Goal: Task Accomplishment & Management: Manage account settings

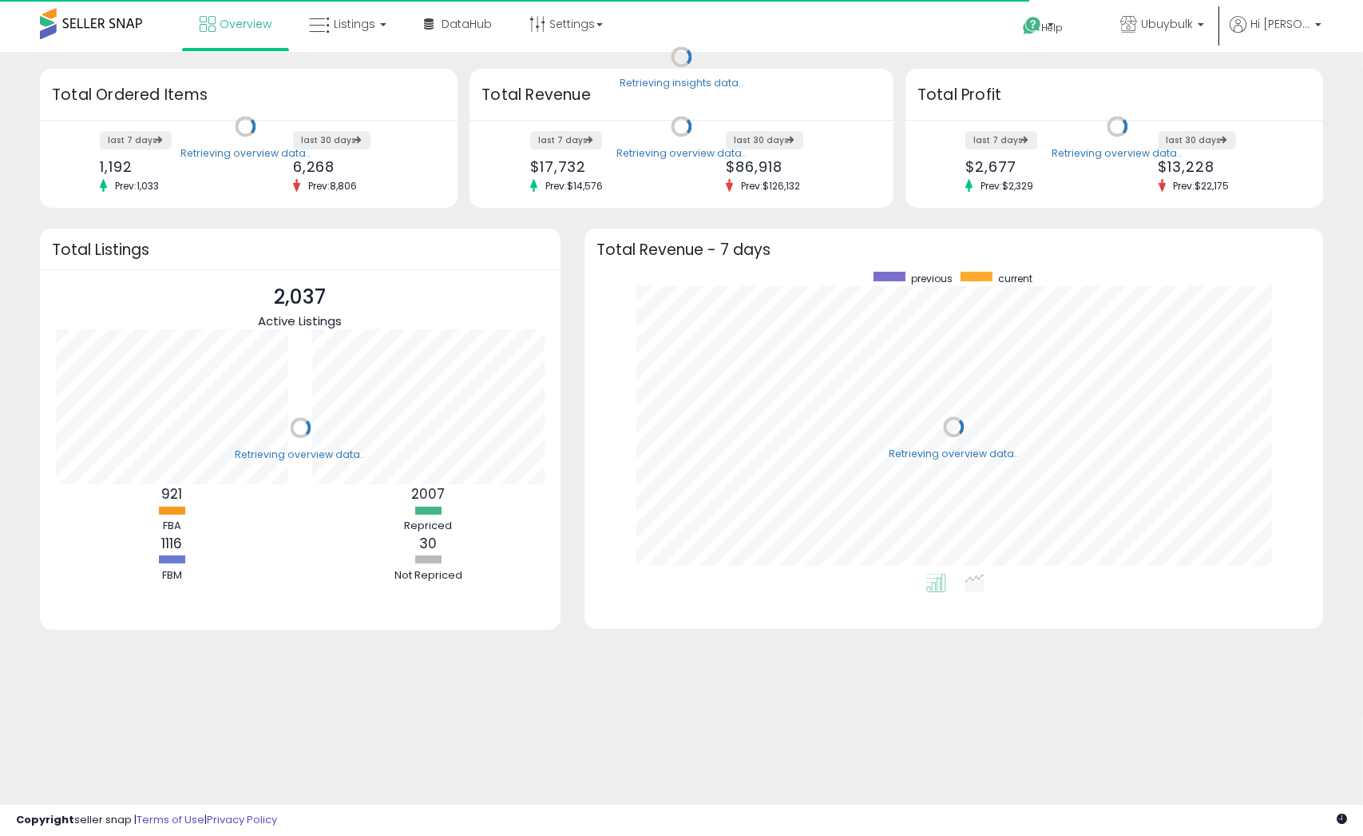
scroll to position [301, 707]
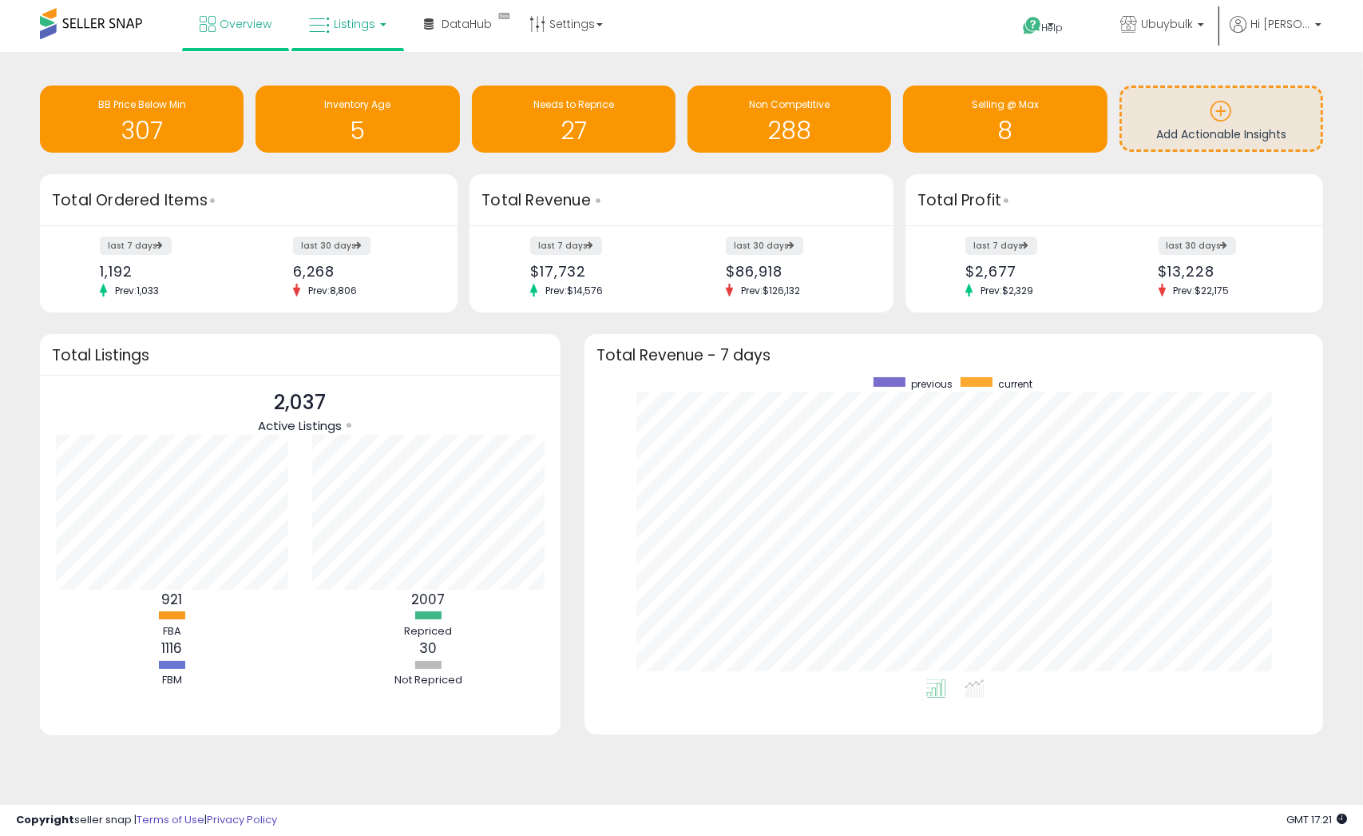
click at [344, 23] on span "Listings" at bounding box center [355, 24] width 42 height 16
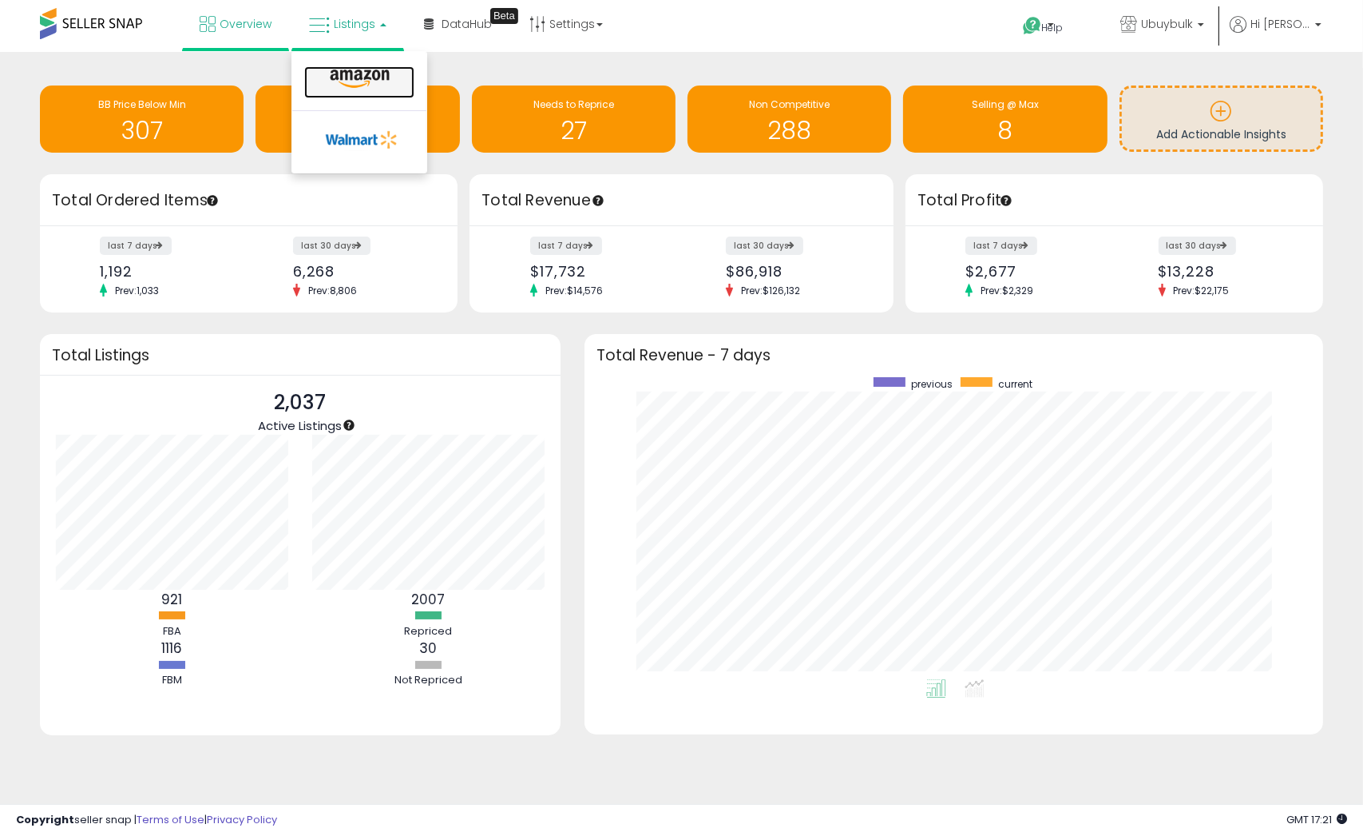
click at [392, 71] on icon at bounding box center [359, 79] width 69 height 21
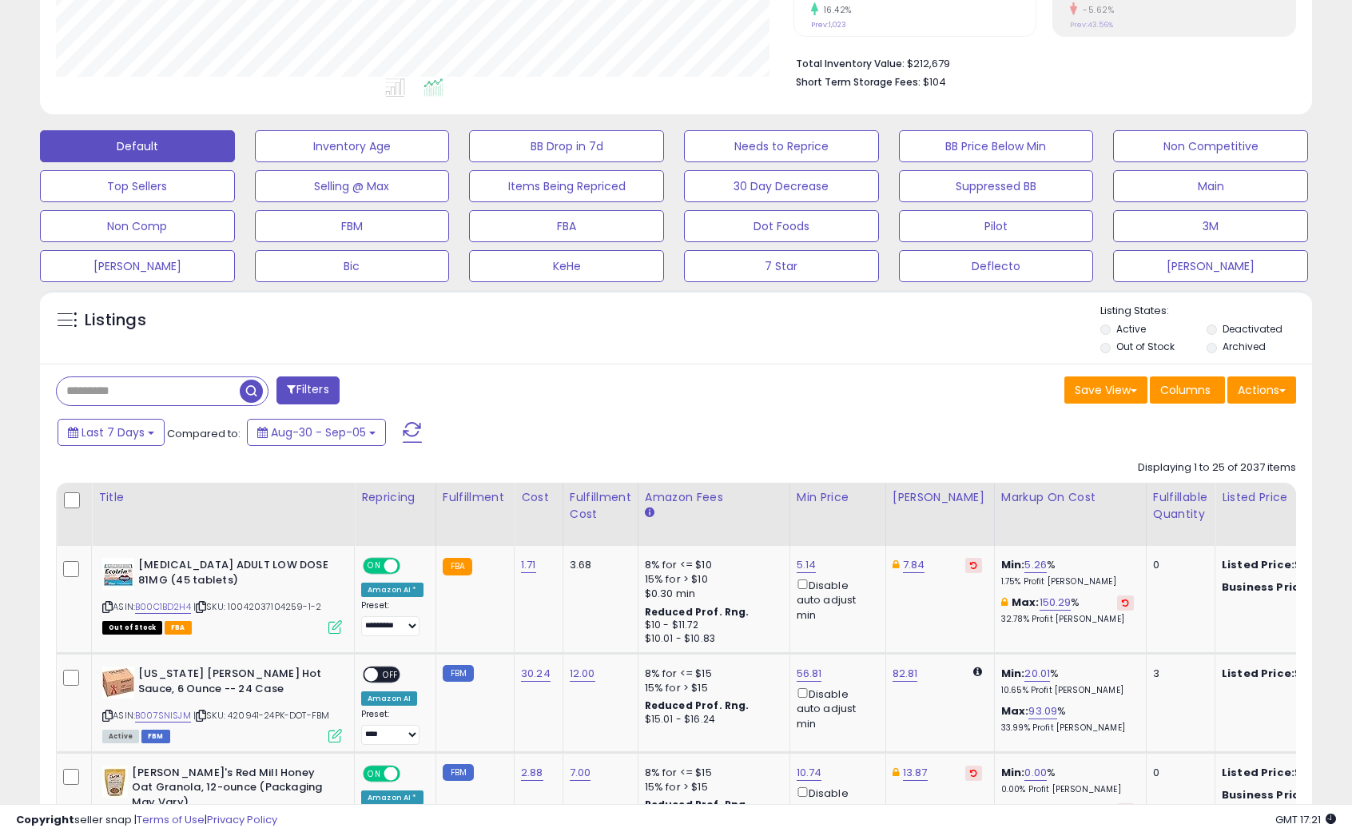
scroll to position [399, 0]
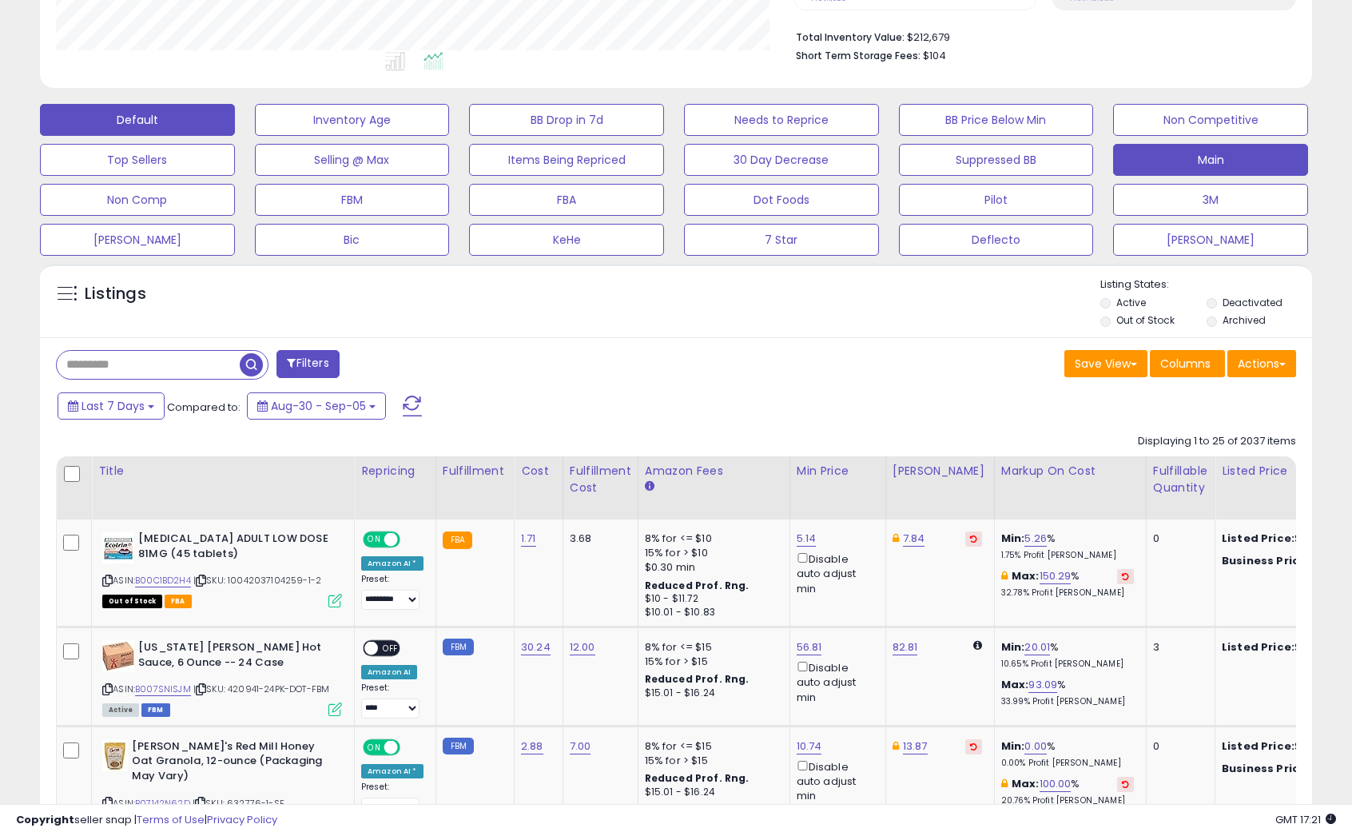
click at [1169, 166] on button "Main" at bounding box center [1210, 160] width 195 height 32
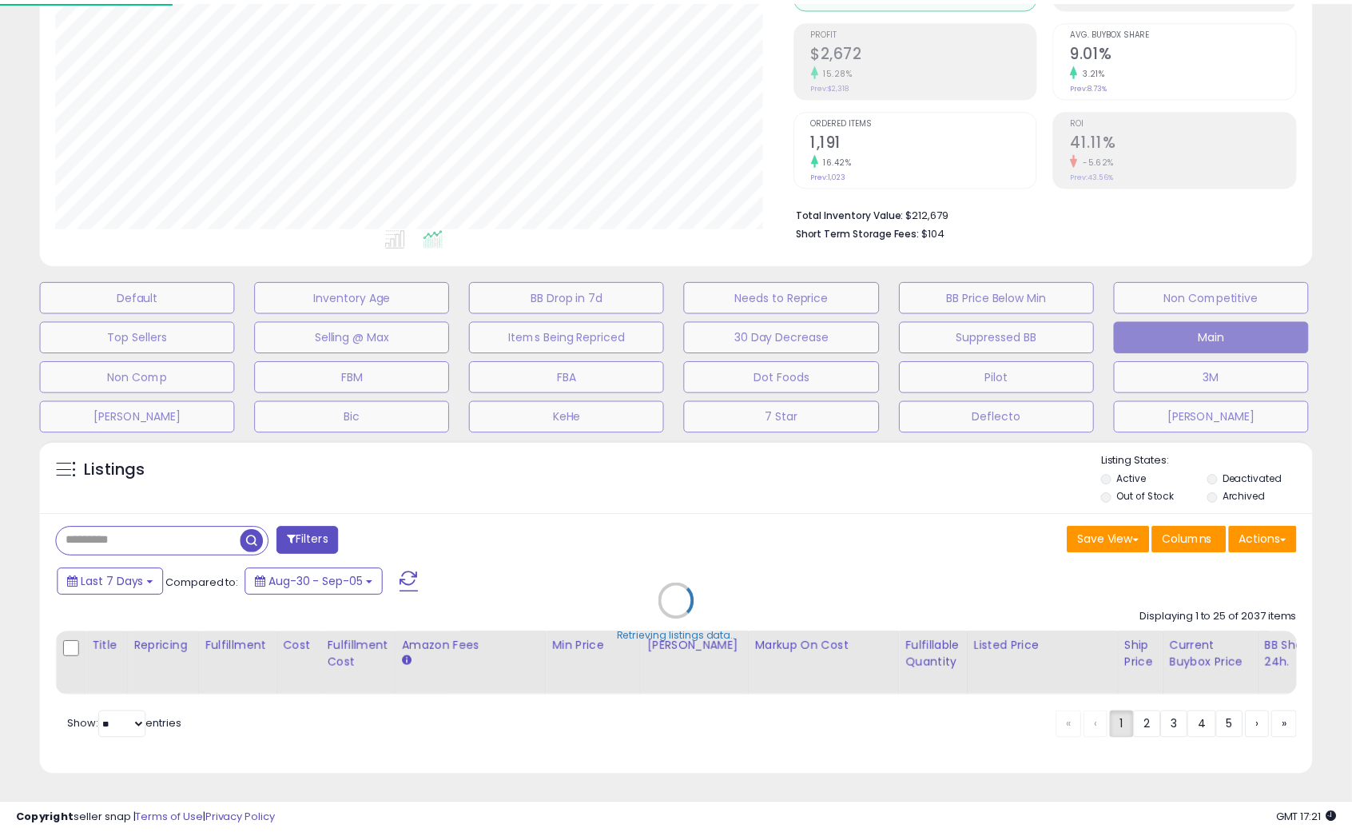
scroll to position [327, 744]
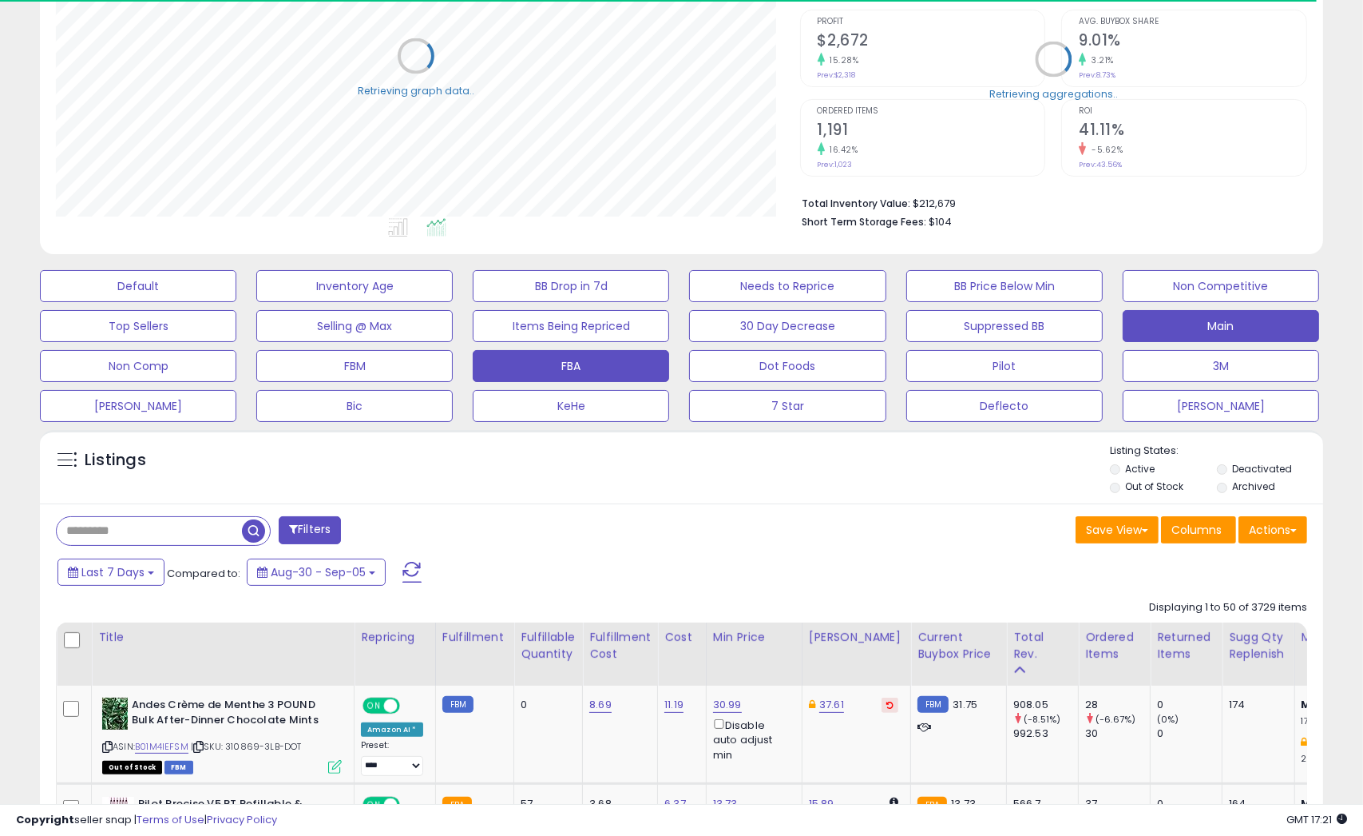
select select "**"
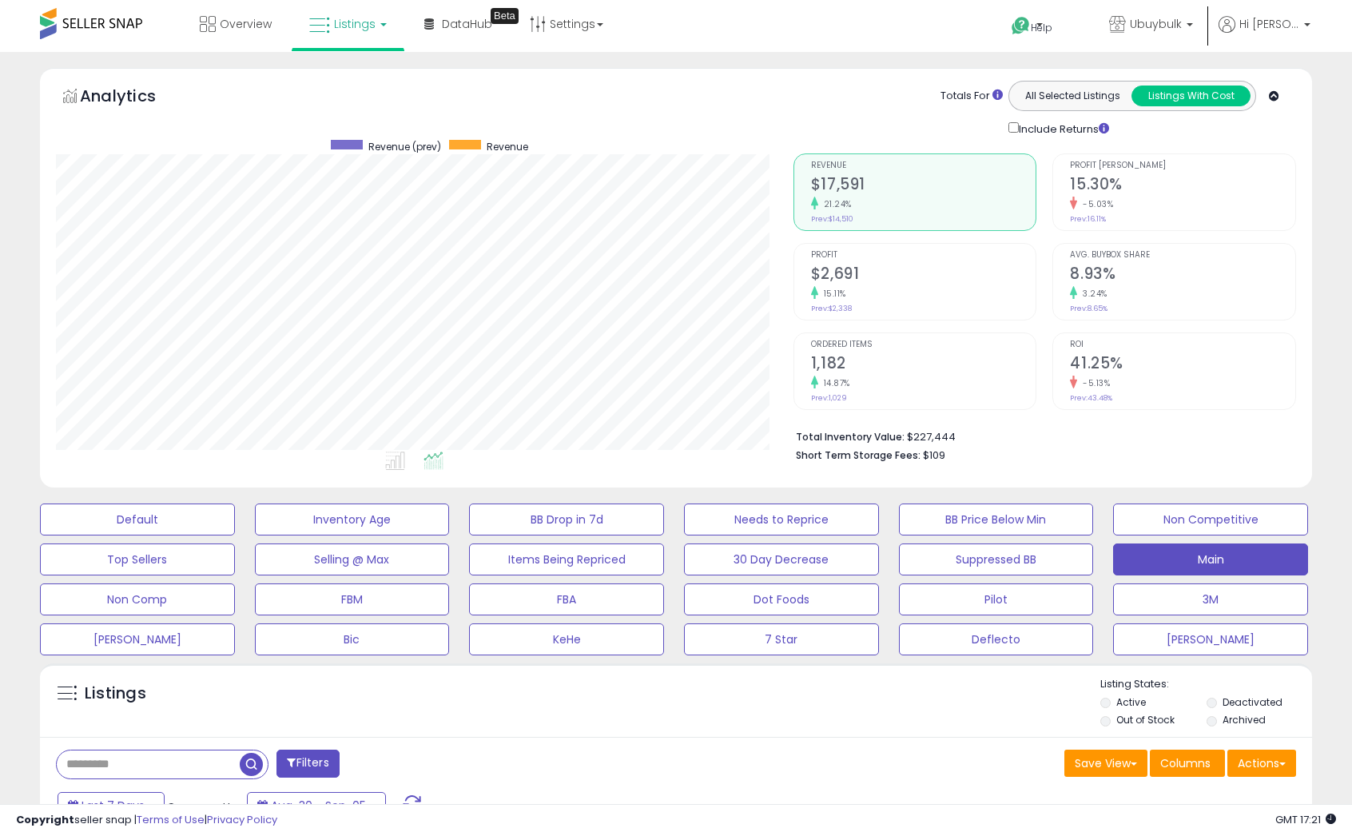
scroll to position [479, 0]
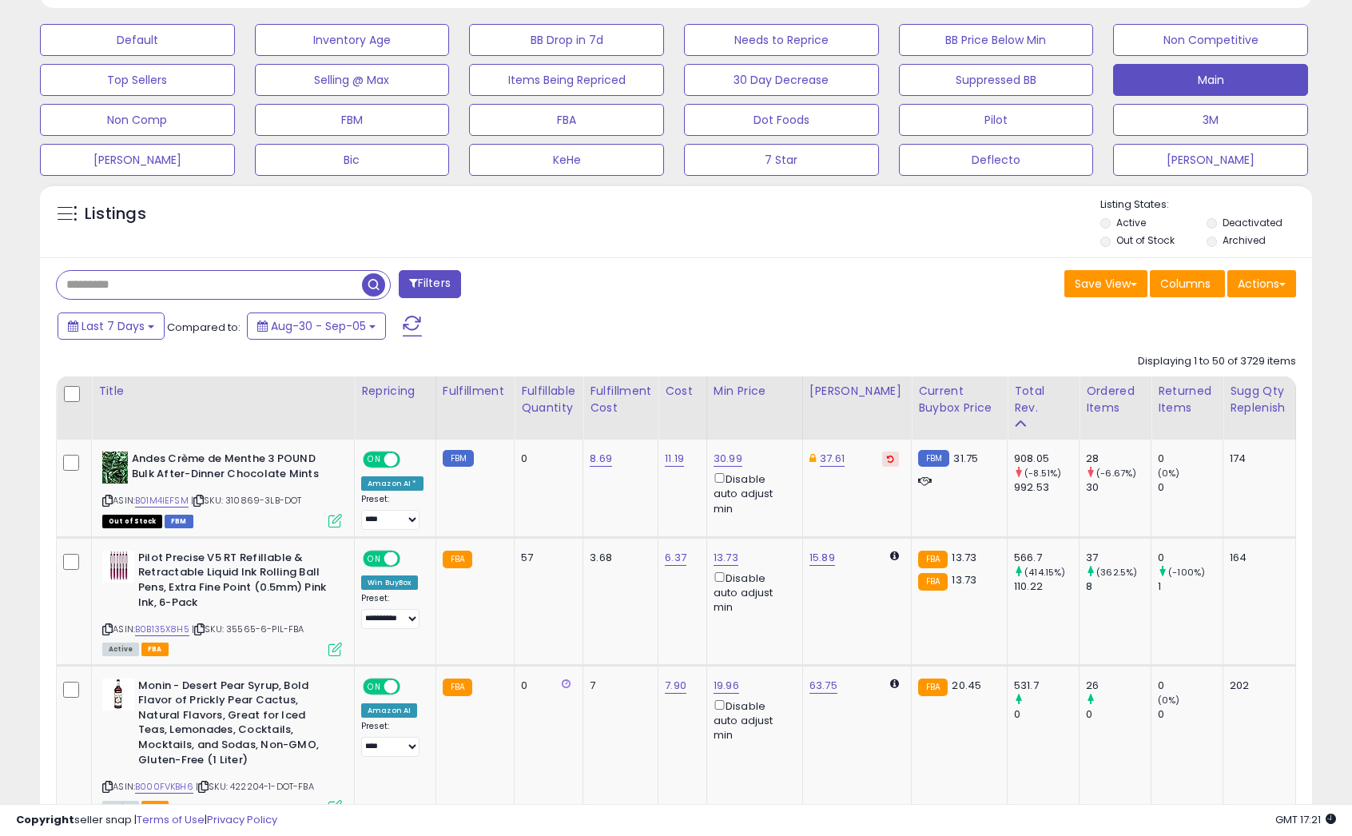
click at [163, 293] on input "text" at bounding box center [209, 285] width 305 height 28
type input "*"
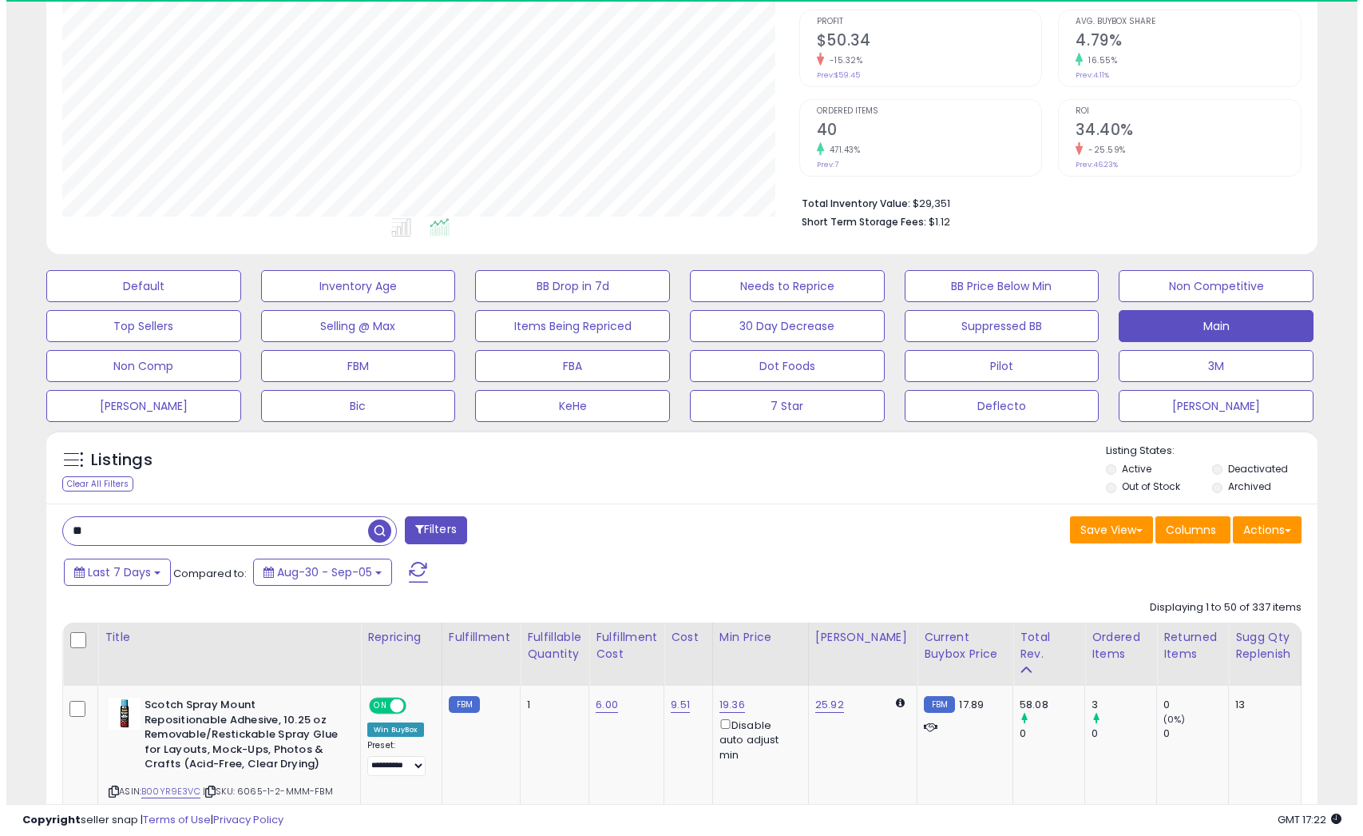
scroll to position [327, 736]
click at [208, 525] on input "**" at bounding box center [209, 531] width 305 height 28
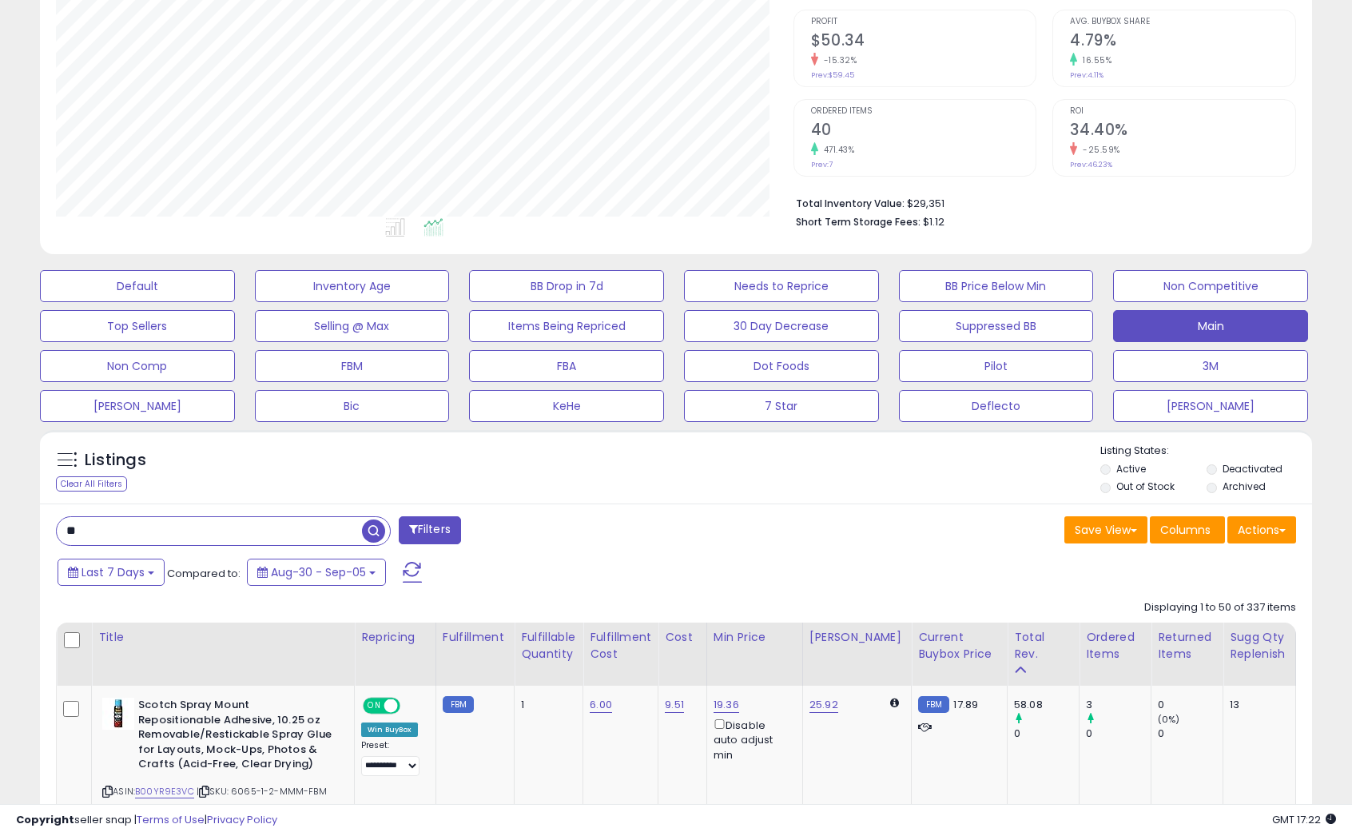
click at [211, 526] on input "**" at bounding box center [209, 531] width 305 height 28
type input "***"
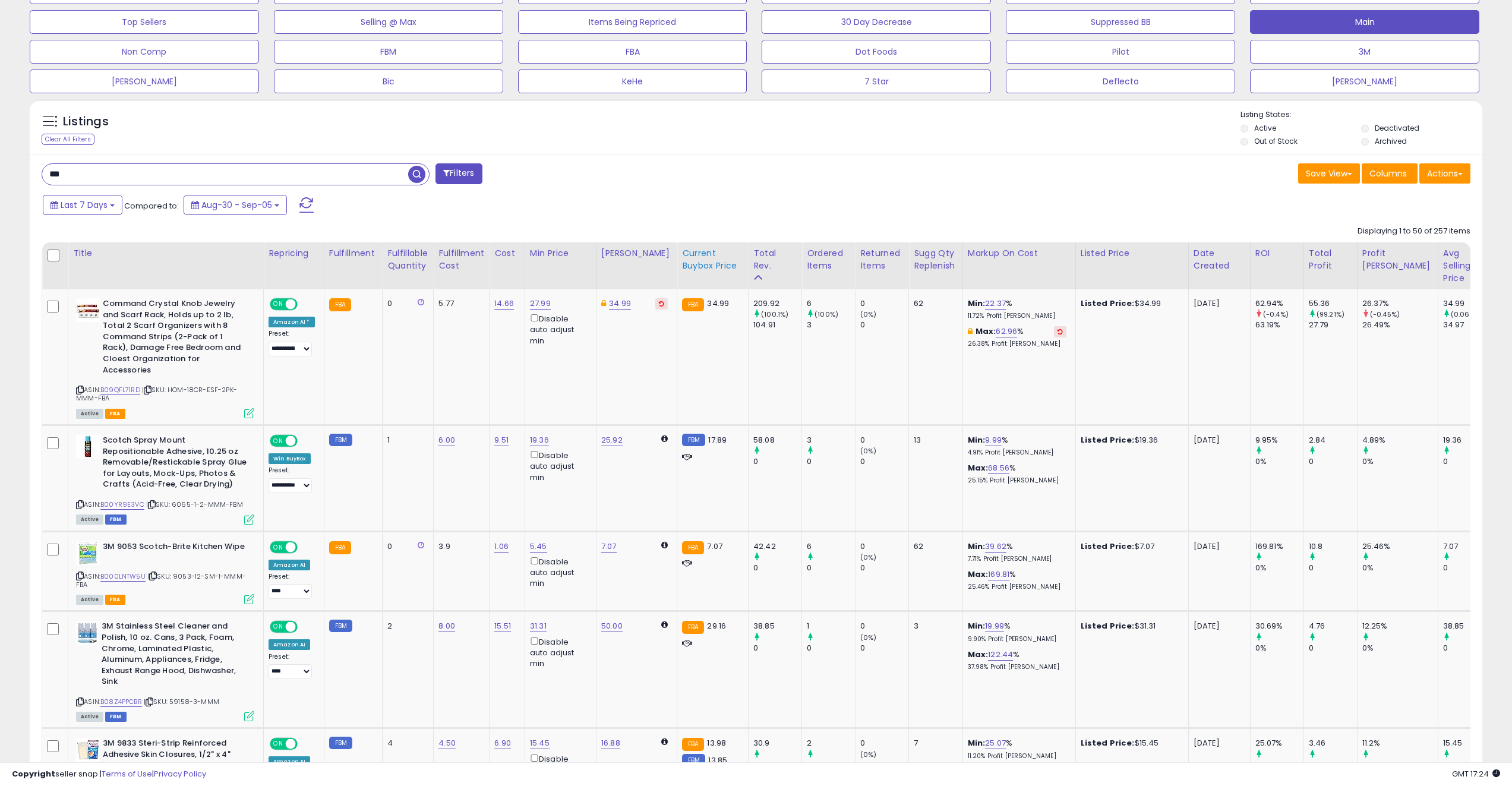
scroll to position [412, 0]
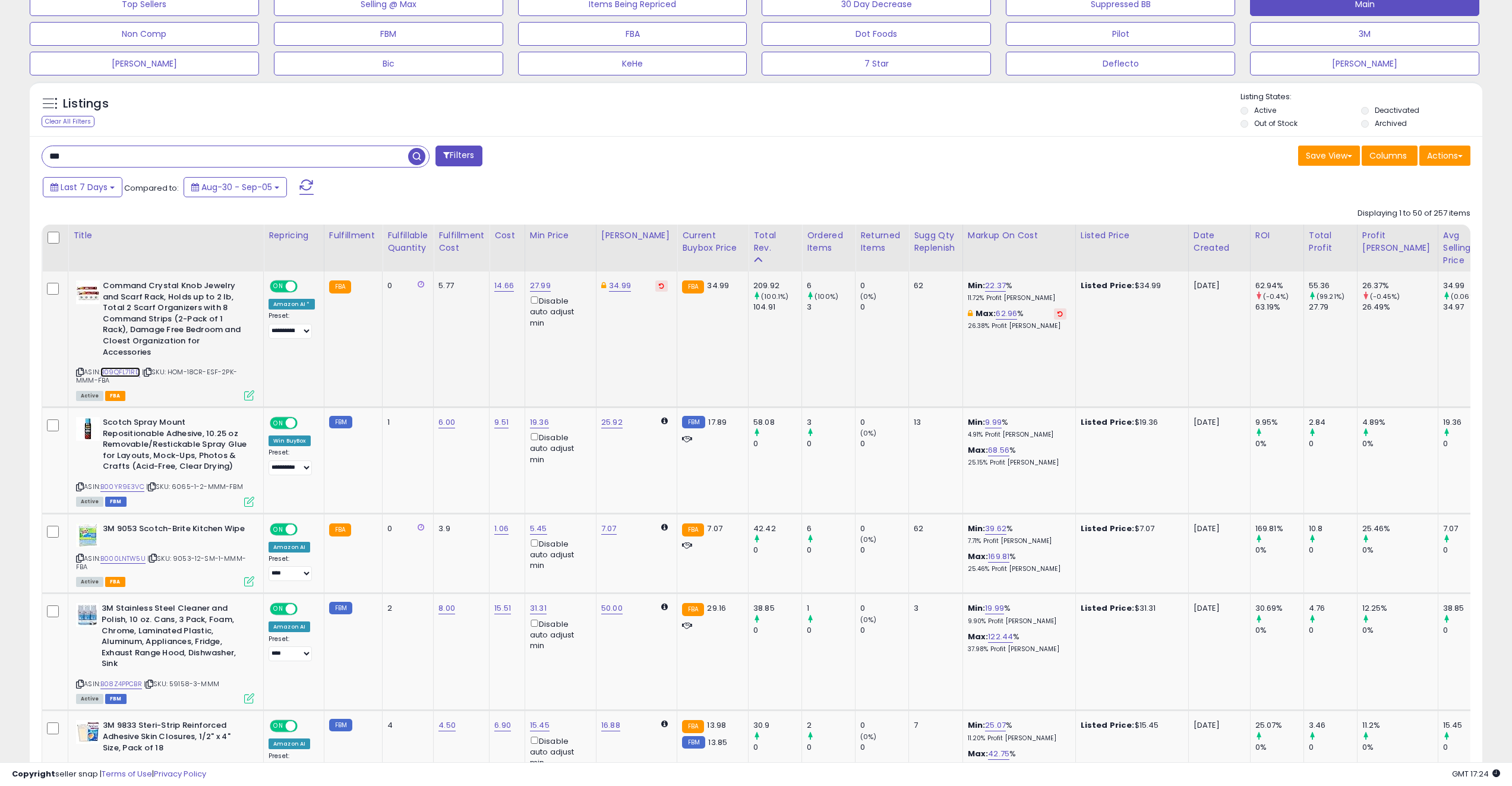
click at [122, 367] on link "B09QFL71RD" at bounding box center [120, 373] width 40 height 10
click at [127, 482] on link "B00YR9E3VC" at bounding box center [122, 487] width 44 height 10
click at [178, 482] on span "| SKU: 6065-1-2-MMM-FBM" at bounding box center [194, 486] width 97 height 10
click at [179, 482] on span "| SKU: 6065-1-2-MMM-FBM" at bounding box center [194, 486] width 97 height 10
copy span "6065"
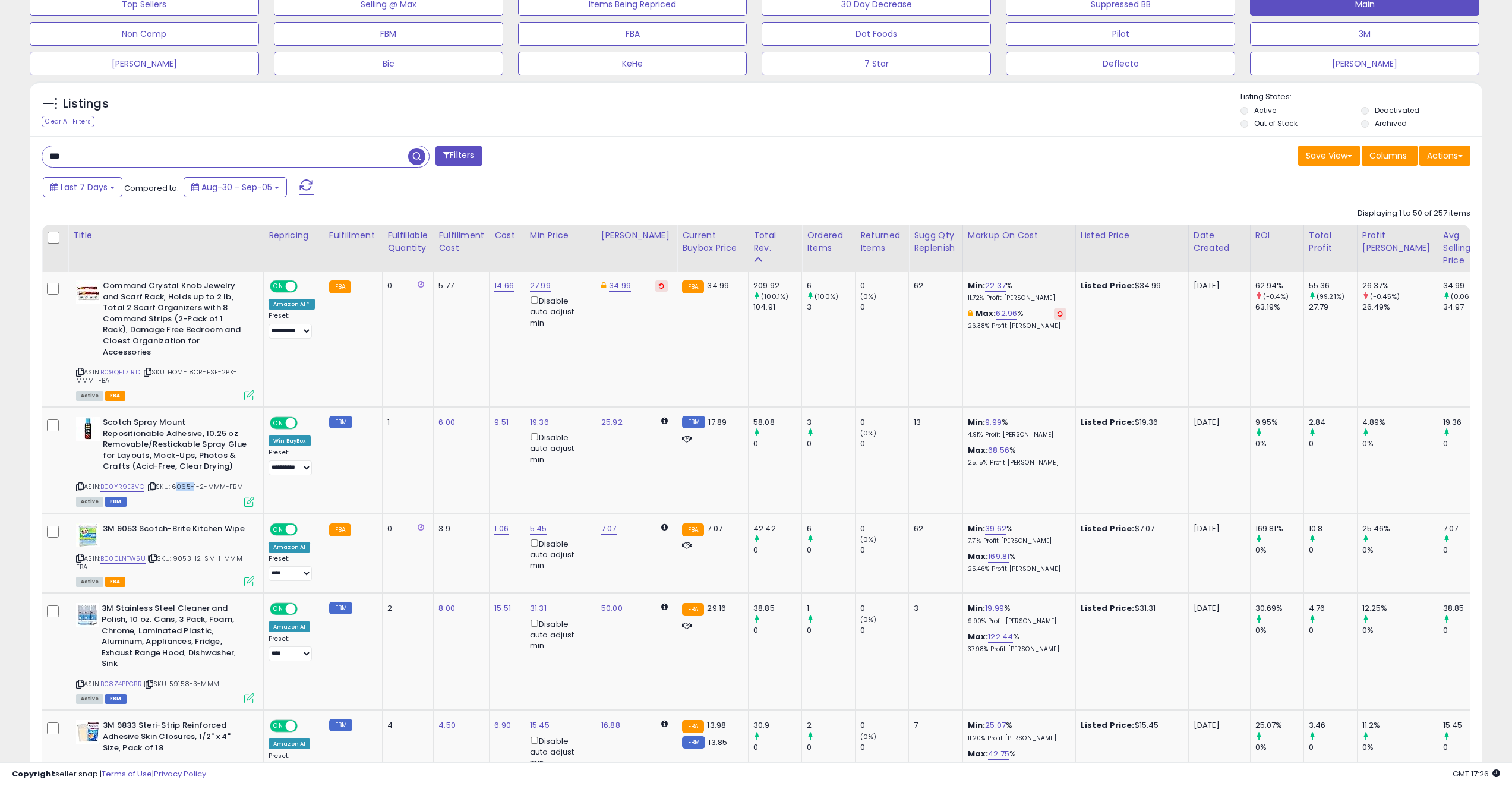
scroll to position [0, 837]
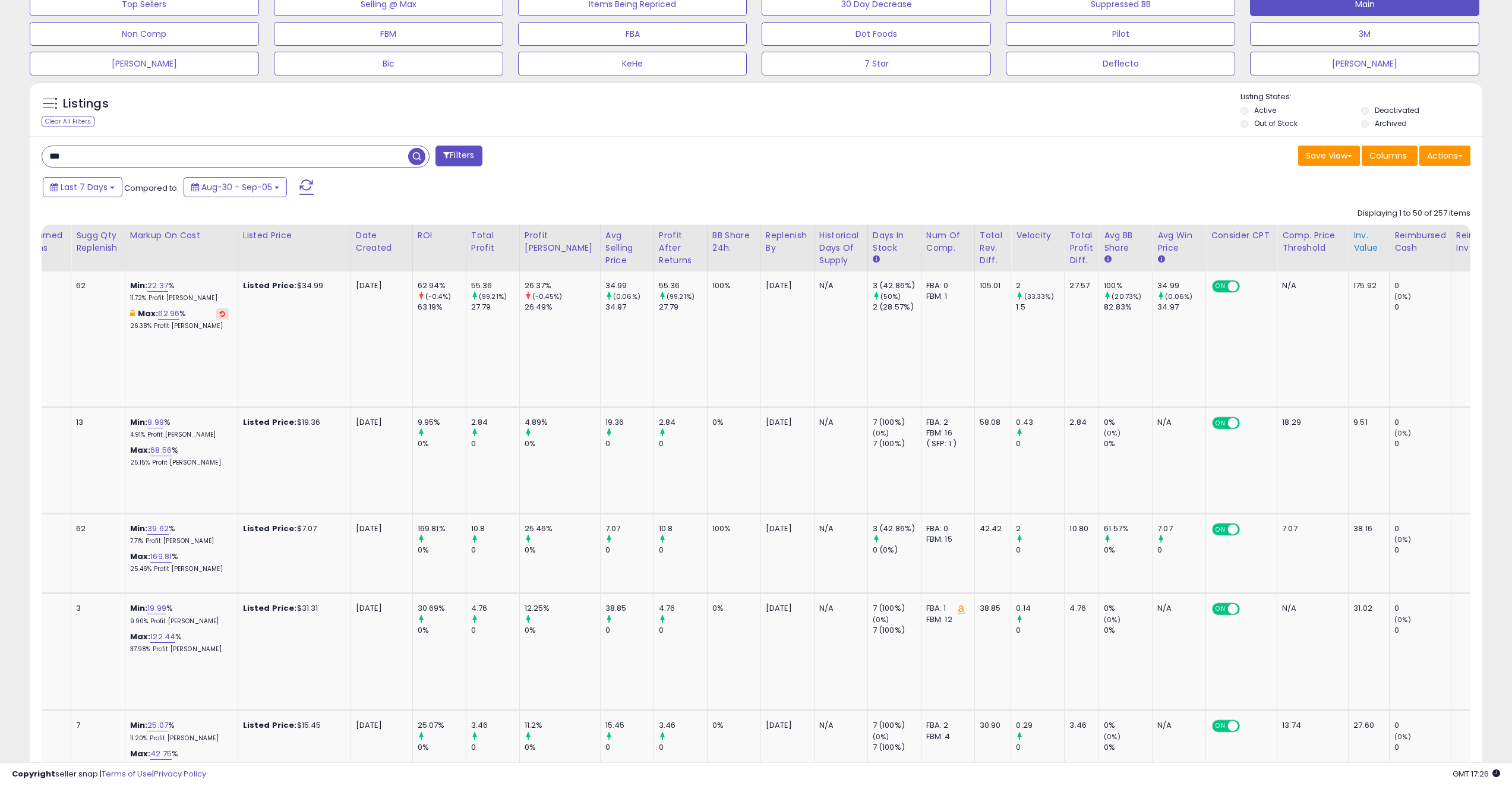
click at [1014, 250] on div "Inv. value" at bounding box center [1369, 242] width 31 height 25
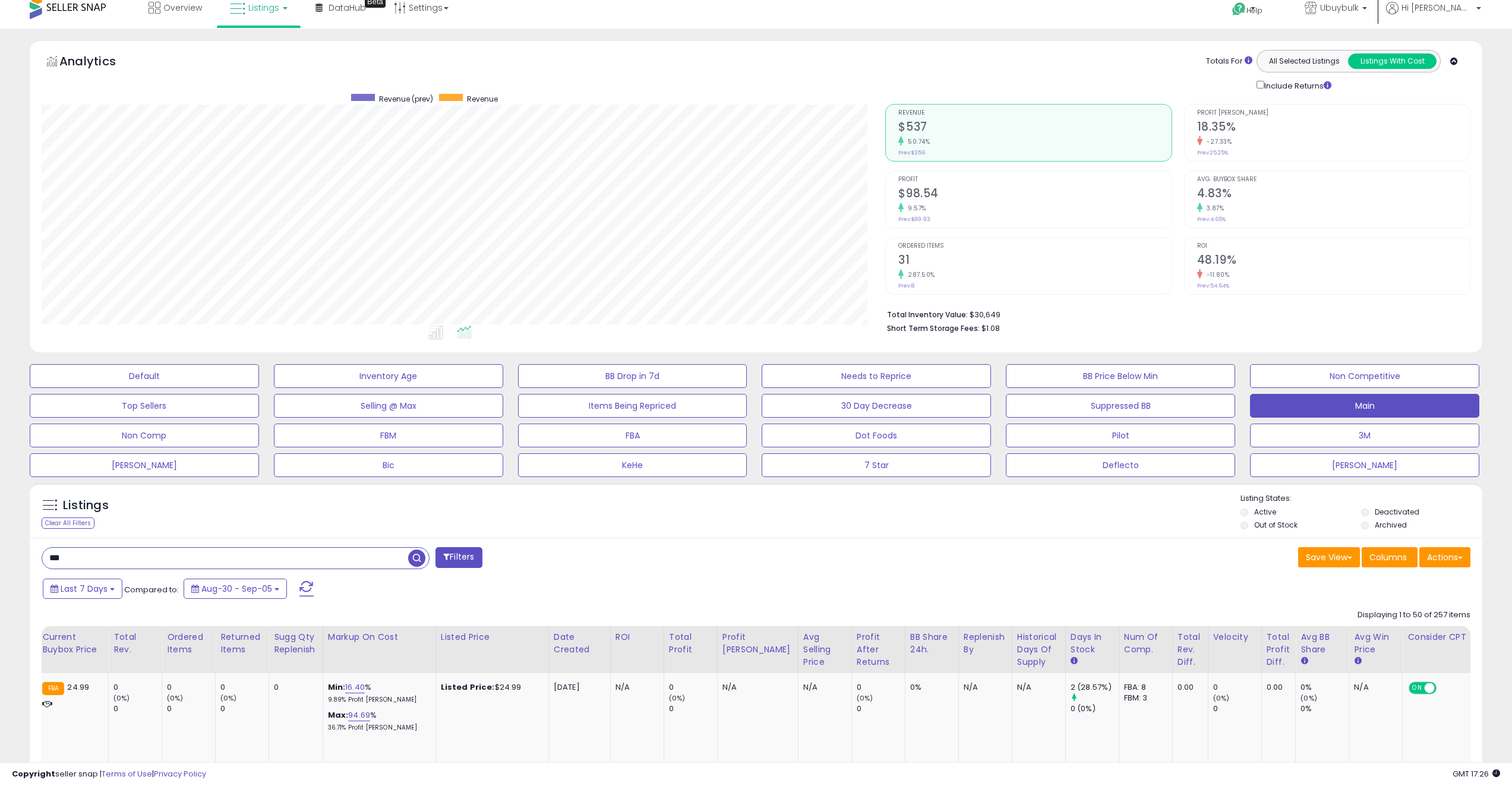
scroll to position [248, 0]
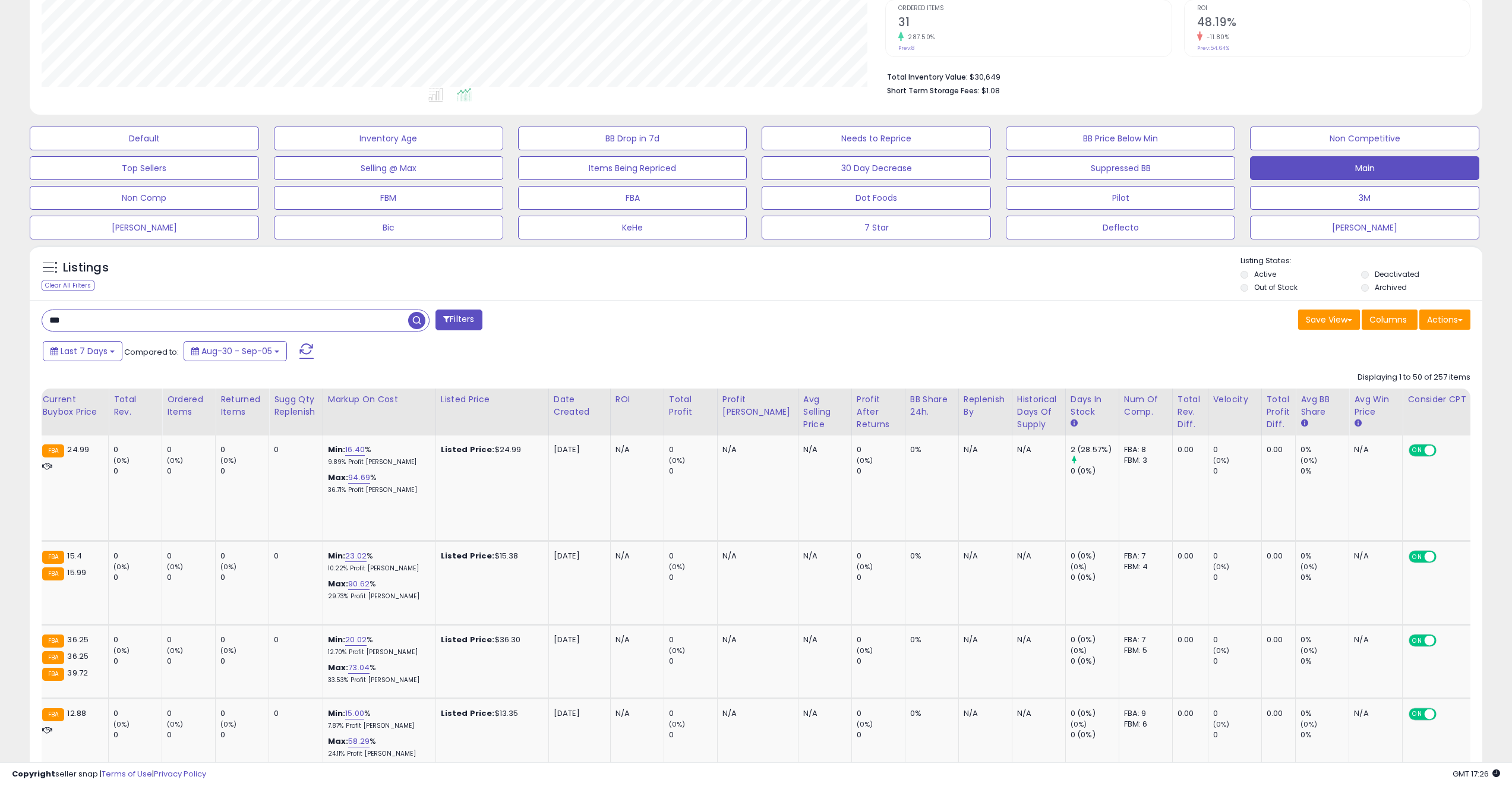
click at [1014, 621] on div at bounding box center [756, 756] width 1429 height 11
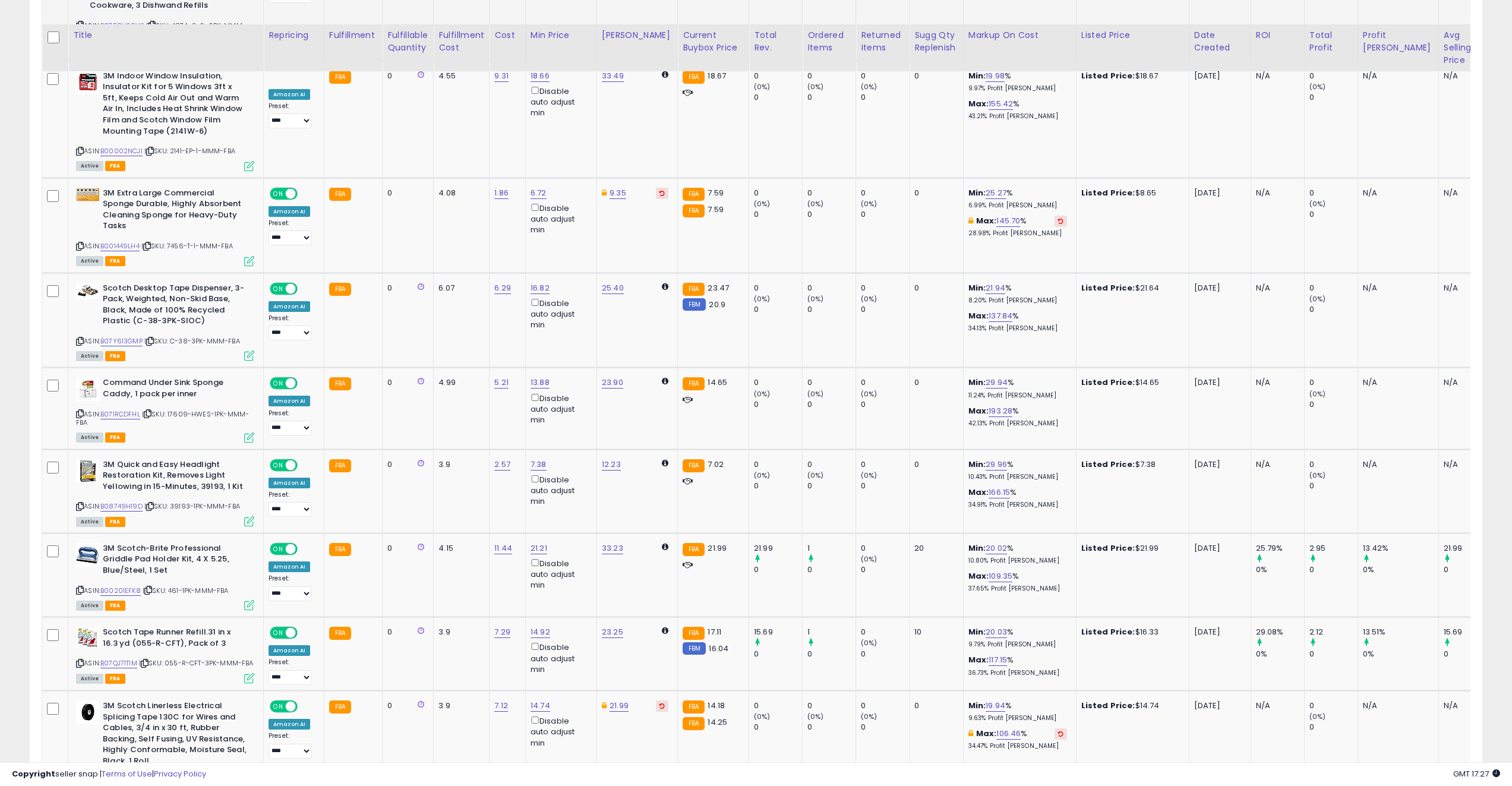
scroll to position [1852, 0]
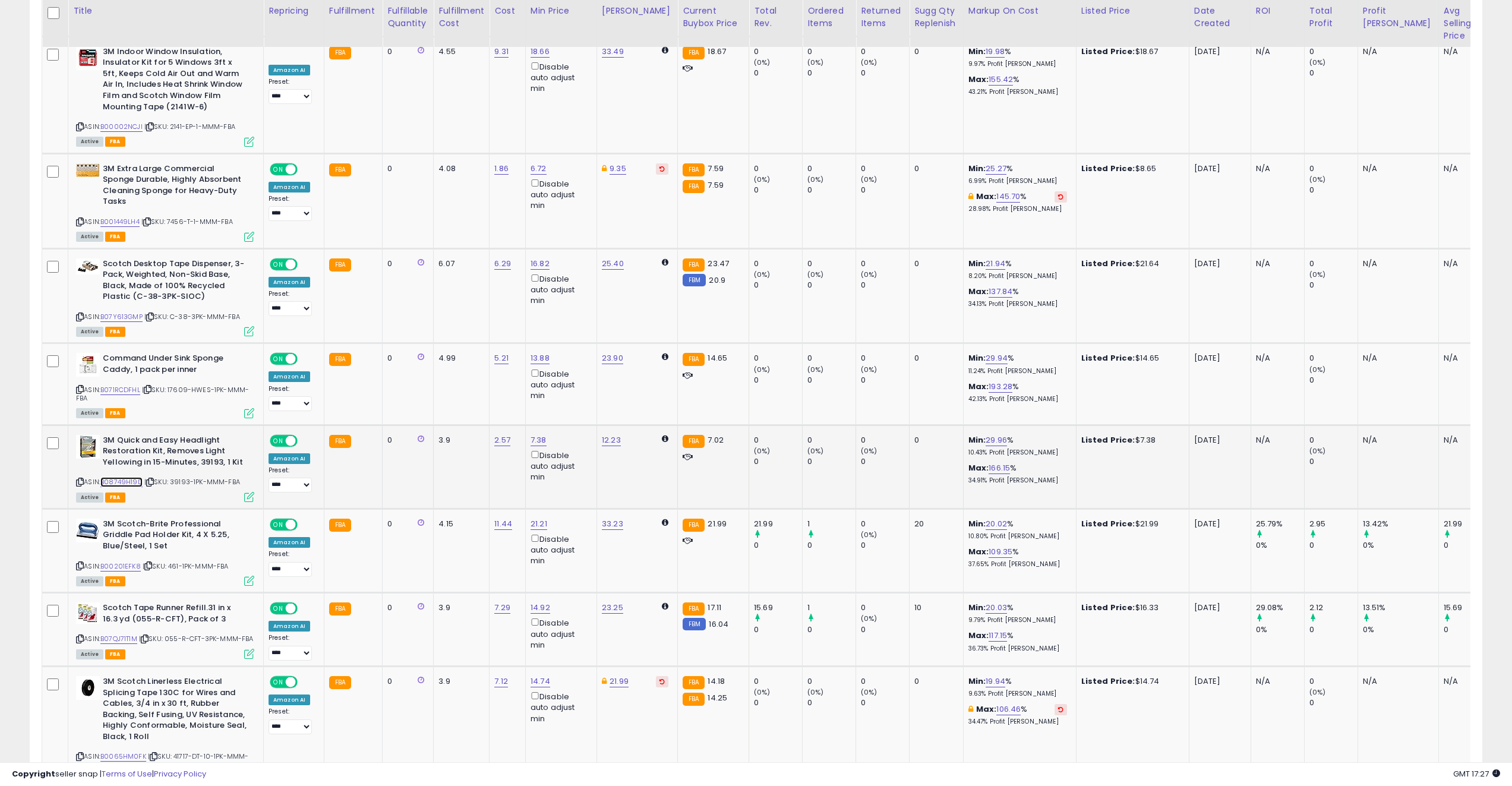
click at [120, 477] on link "B08749H19D" at bounding box center [121, 482] width 42 height 10
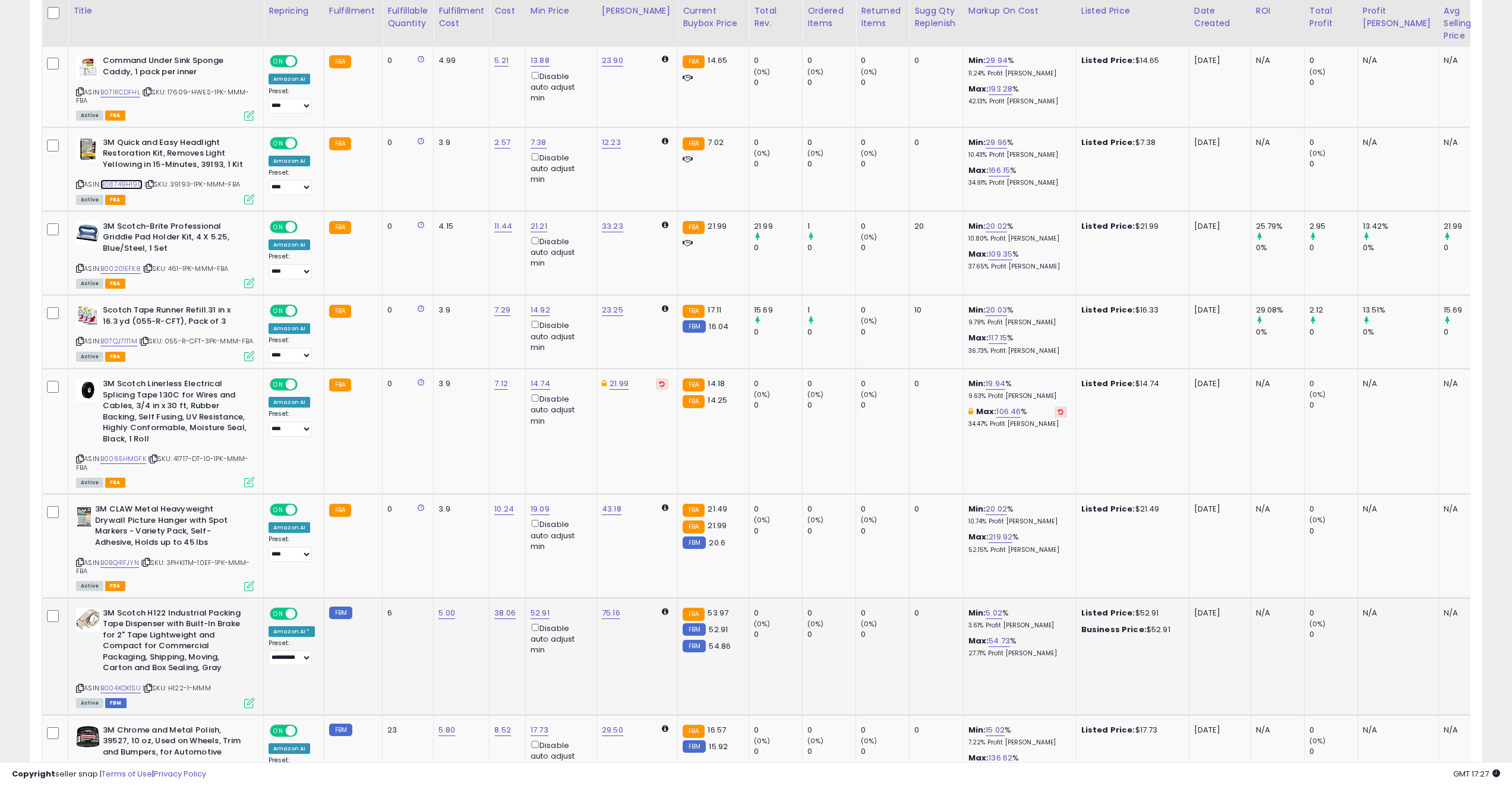
scroll to position [2208, 0]
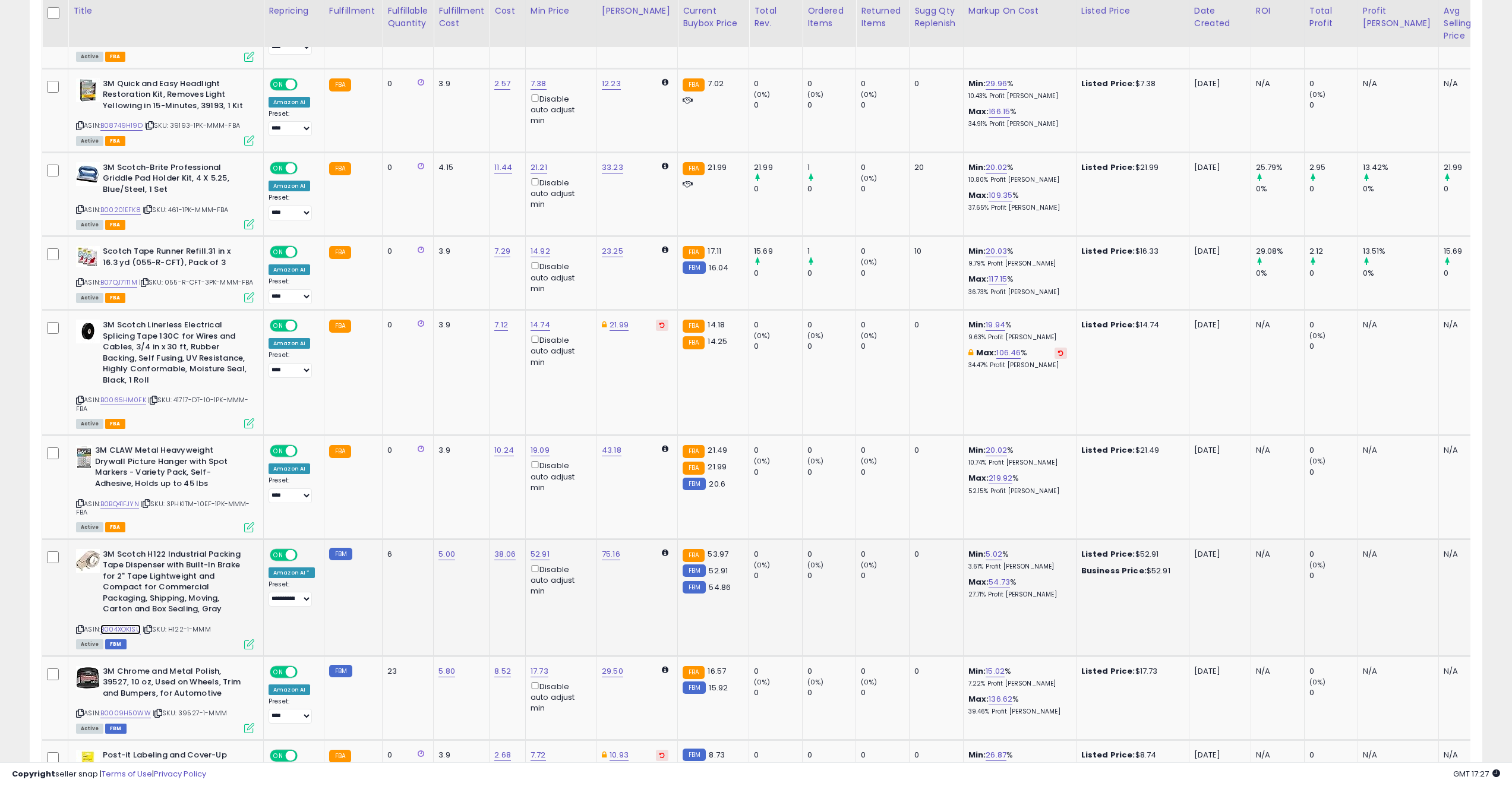
click at [135, 621] on link "B004XOK1SU" at bounding box center [120, 630] width 40 height 10
click at [985, 548] on link "5.02" at bounding box center [994, 554] width 16 height 12
drag, startPoint x: 955, startPoint y: 500, endPoint x: 834, endPoint y: 491, distance: 121.3
type input "*"
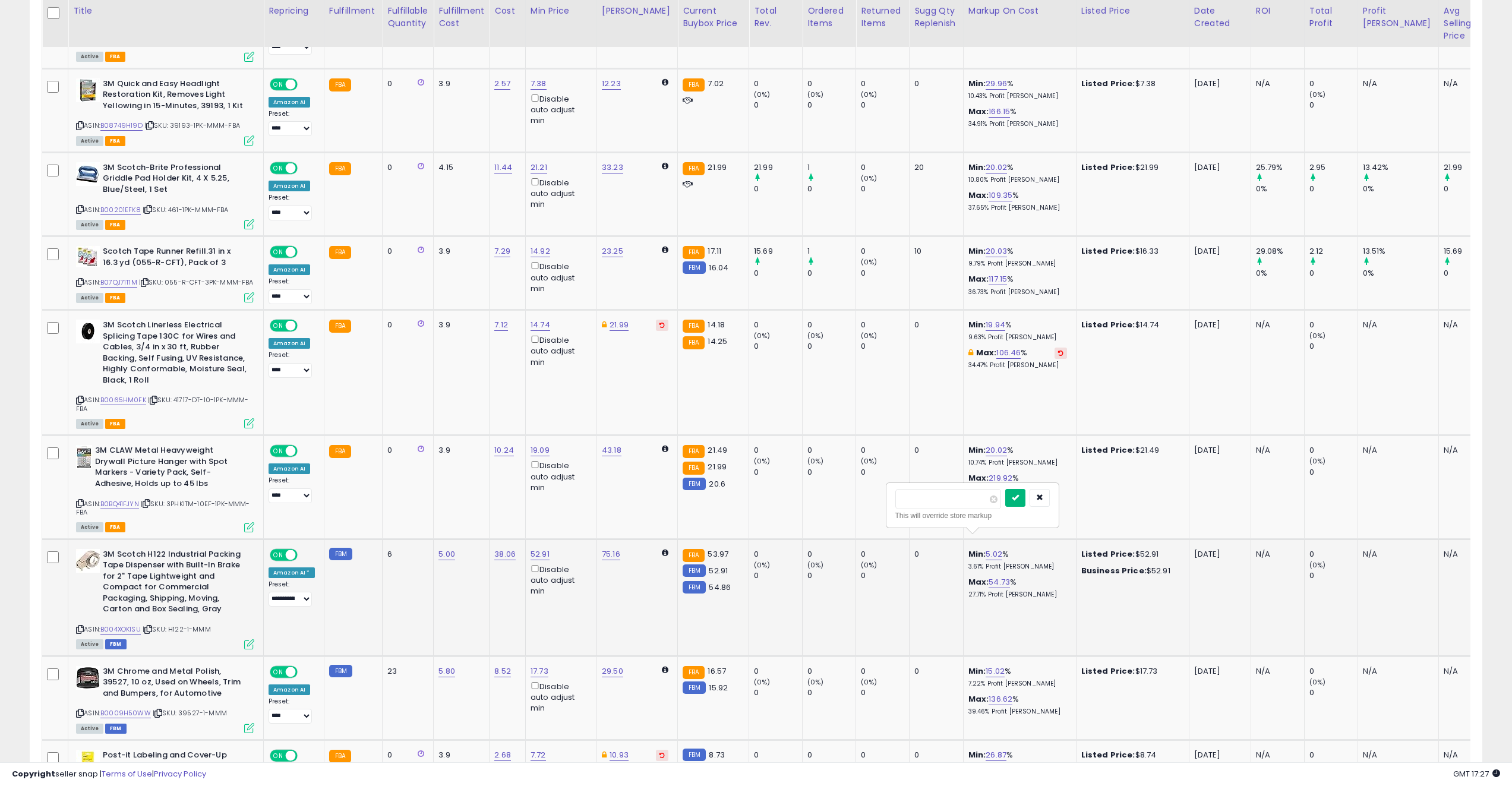
click at [1014, 500] on icon "submit" at bounding box center [1015, 497] width 7 height 7
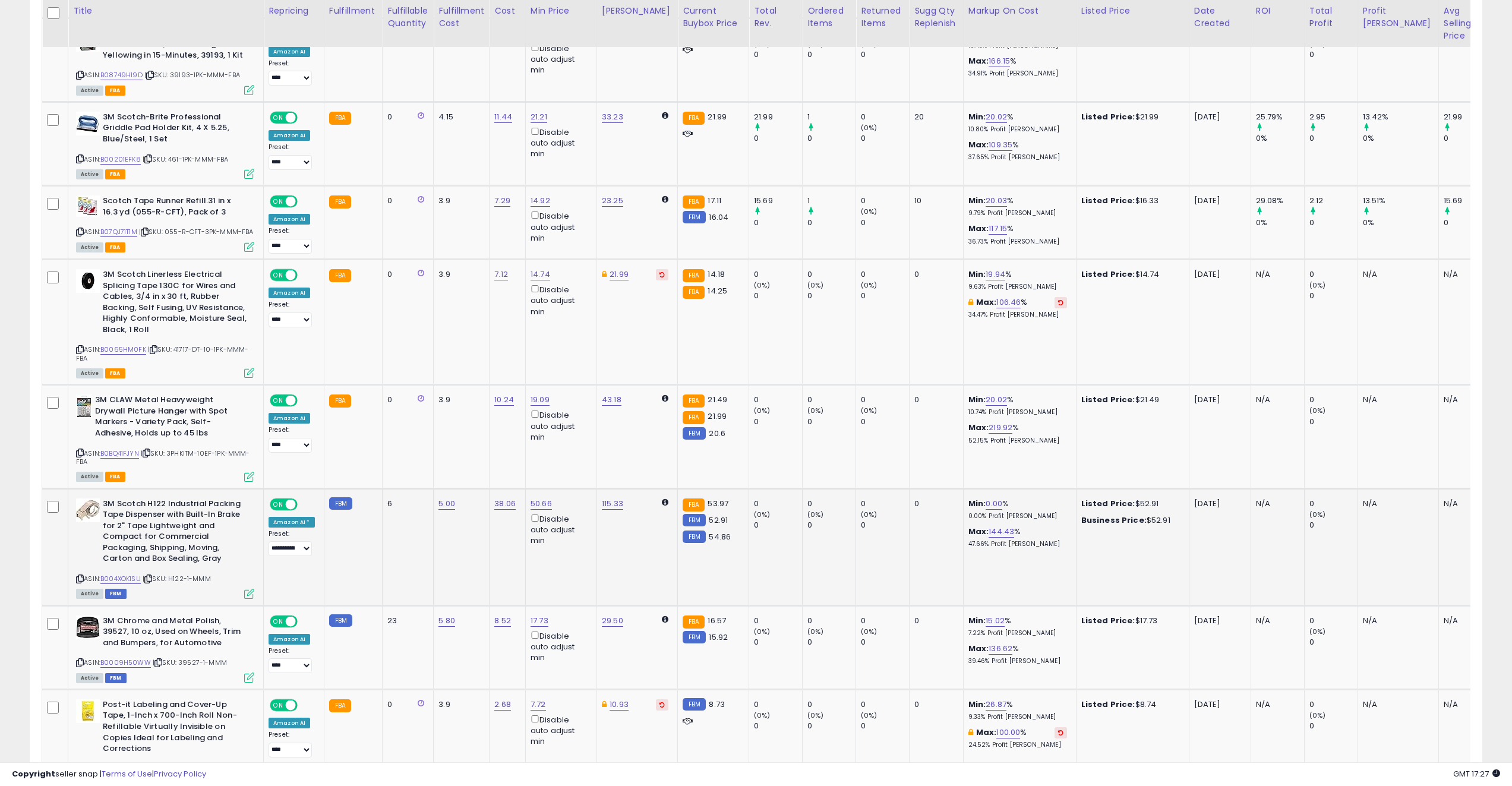
scroll to position [2267, 0]
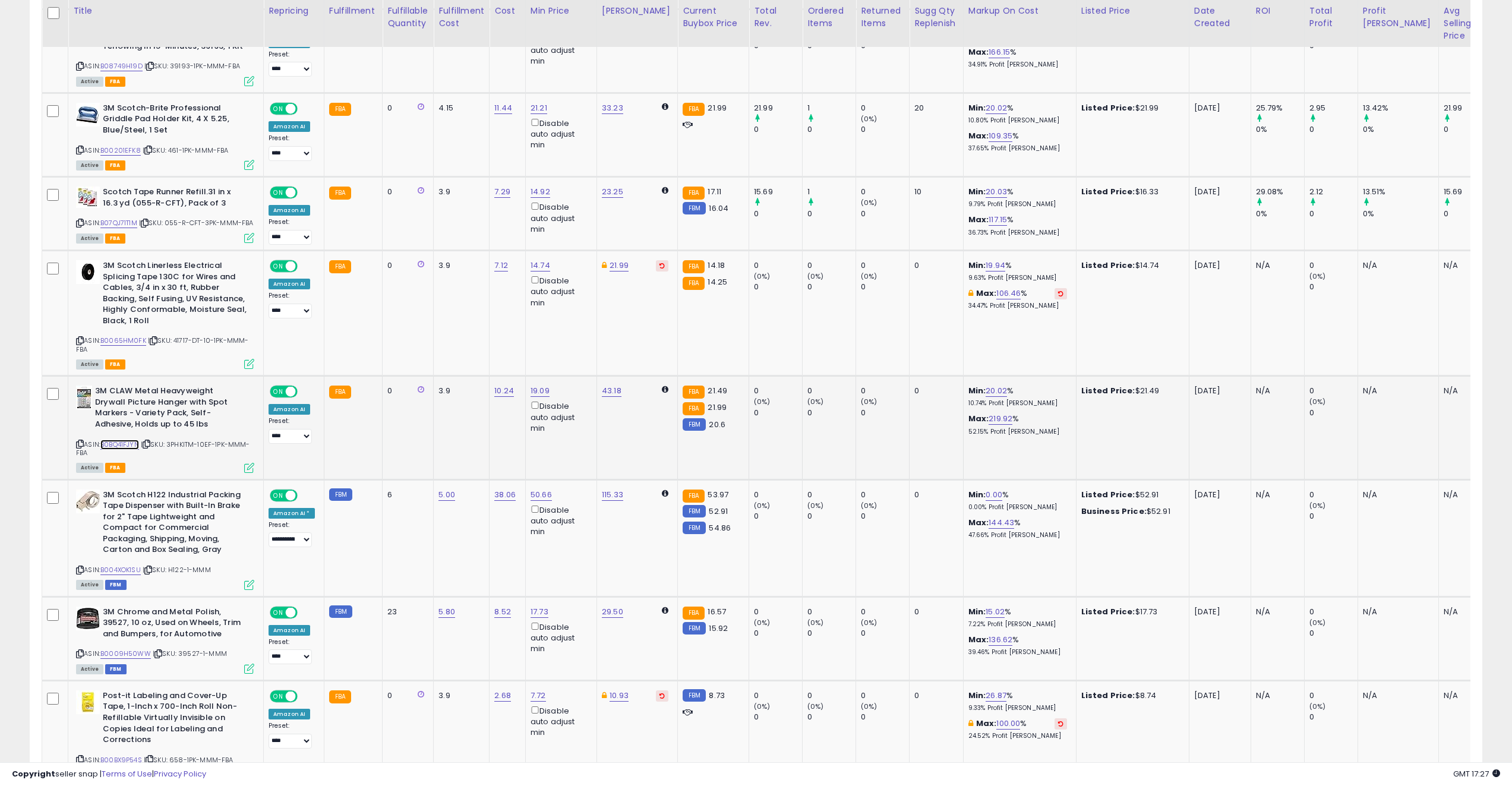
click at [126, 439] on link "B0BQ41FJYN" at bounding box center [120, 445] width 39 height 10
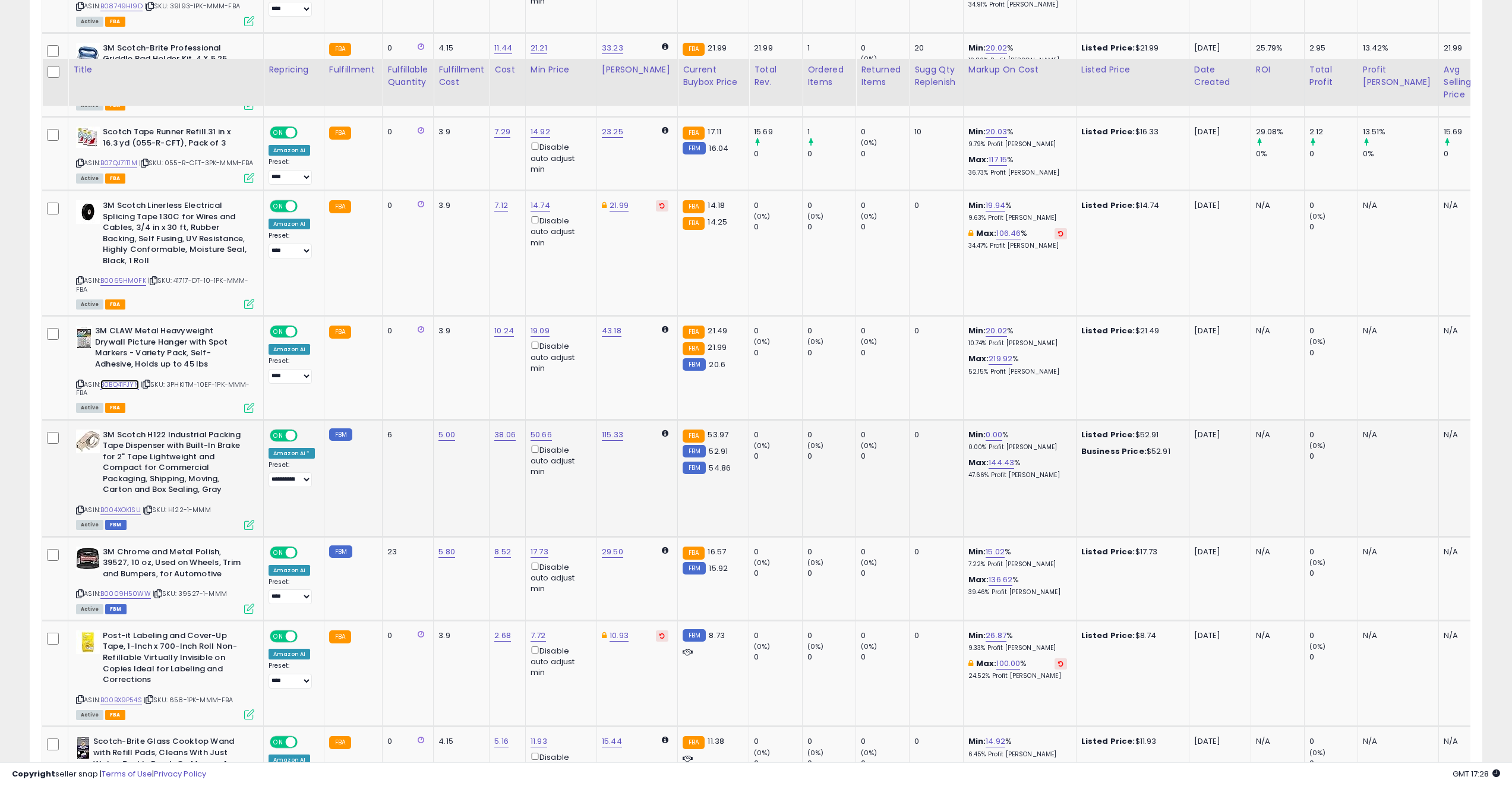
scroll to position [2386, 0]
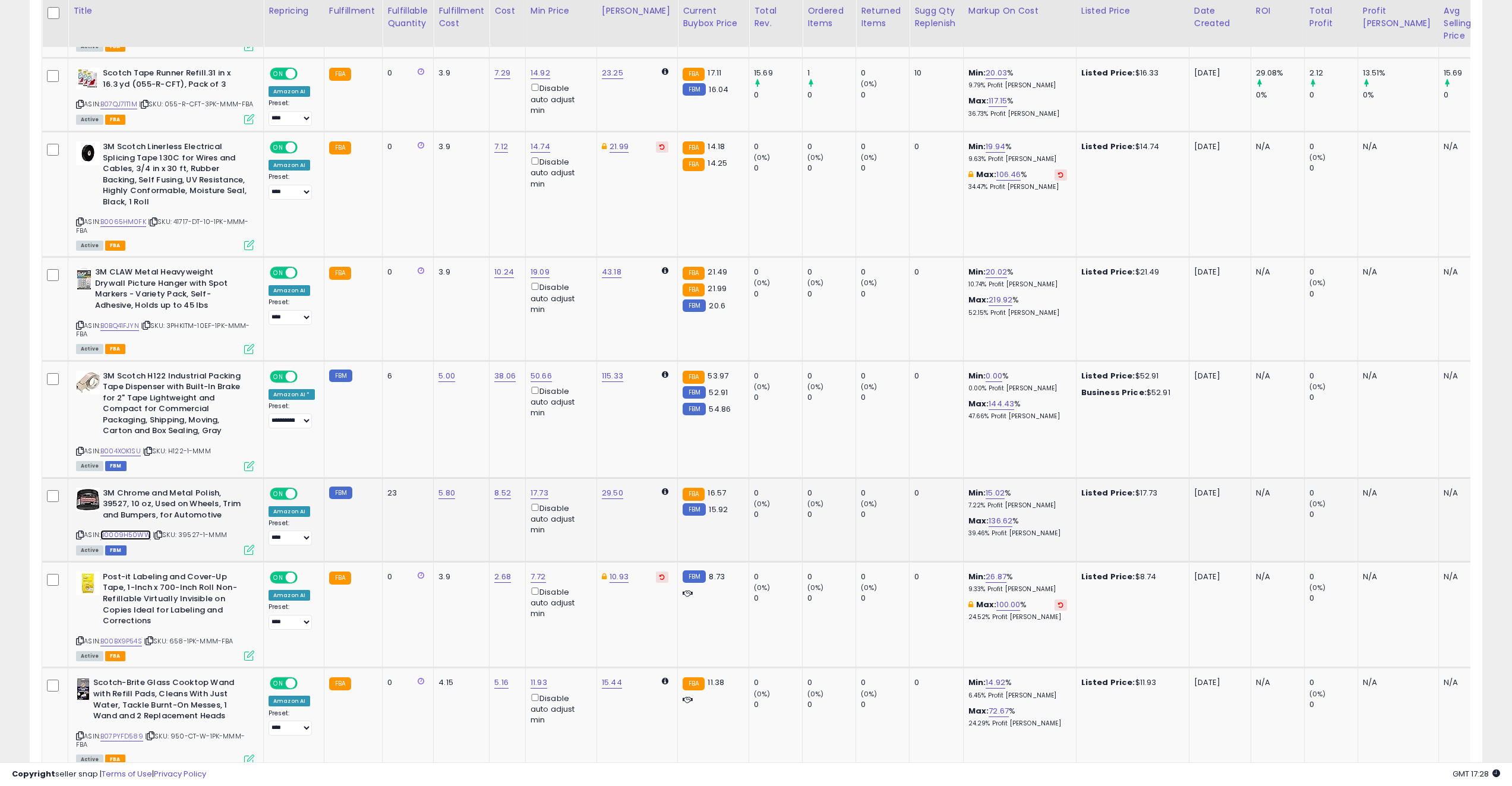
click at [126, 530] on link "B0009H50WW" at bounding box center [126, 535] width 51 height 10
click at [185, 530] on span "| SKU: 39527-1-MMM" at bounding box center [190, 535] width 74 height 10
copy span "39527"
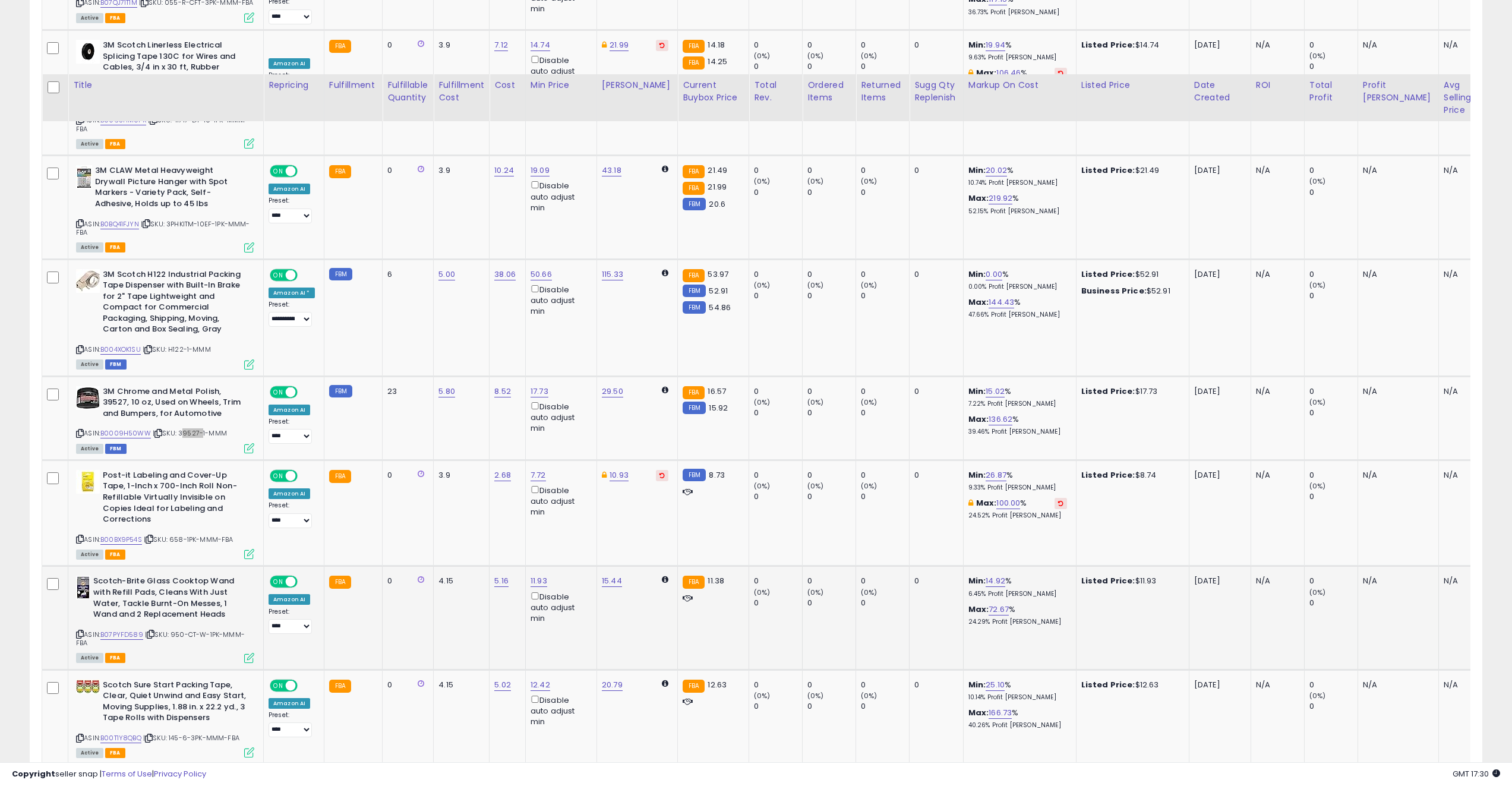
scroll to position [2564, 0]
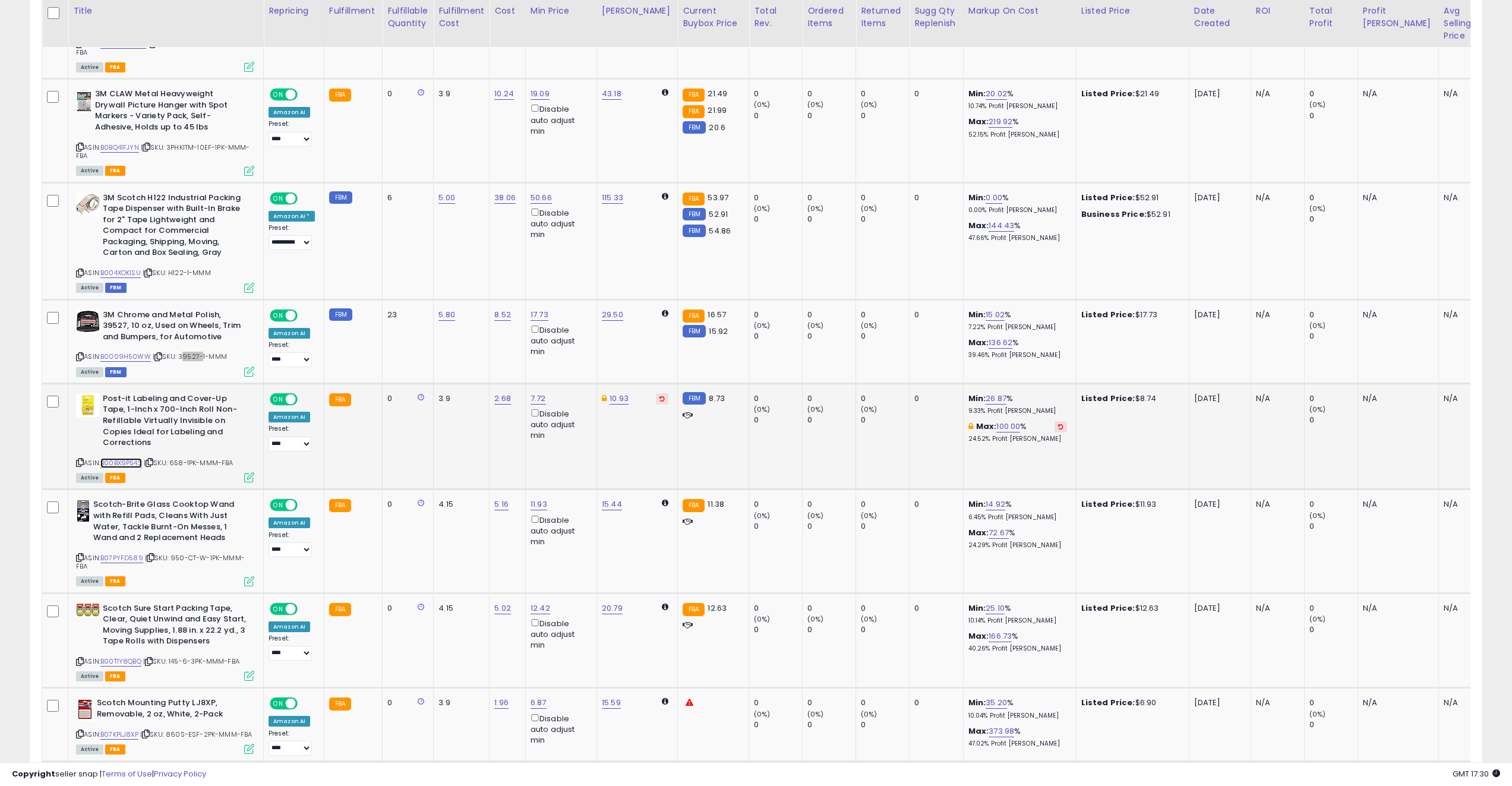
click at [131, 458] on link "B00BX9P54S" at bounding box center [121, 463] width 42 height 10
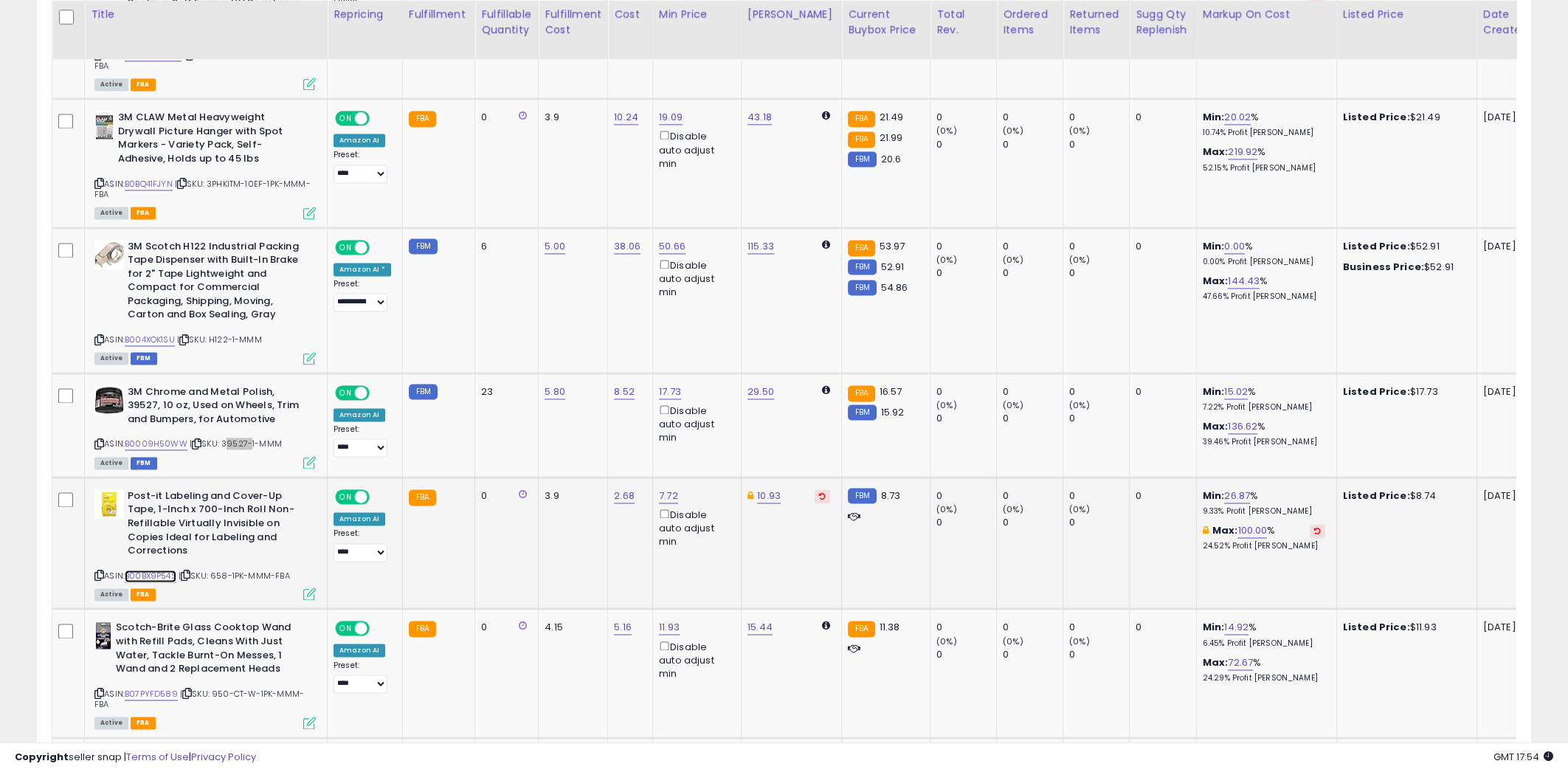
scroll to position [302, 868]
click at [224, 570] on span "| SKU: 658-1PK-MMM-FBA" at bounding box center [234, 575] width 112 height 12
copy span "658"
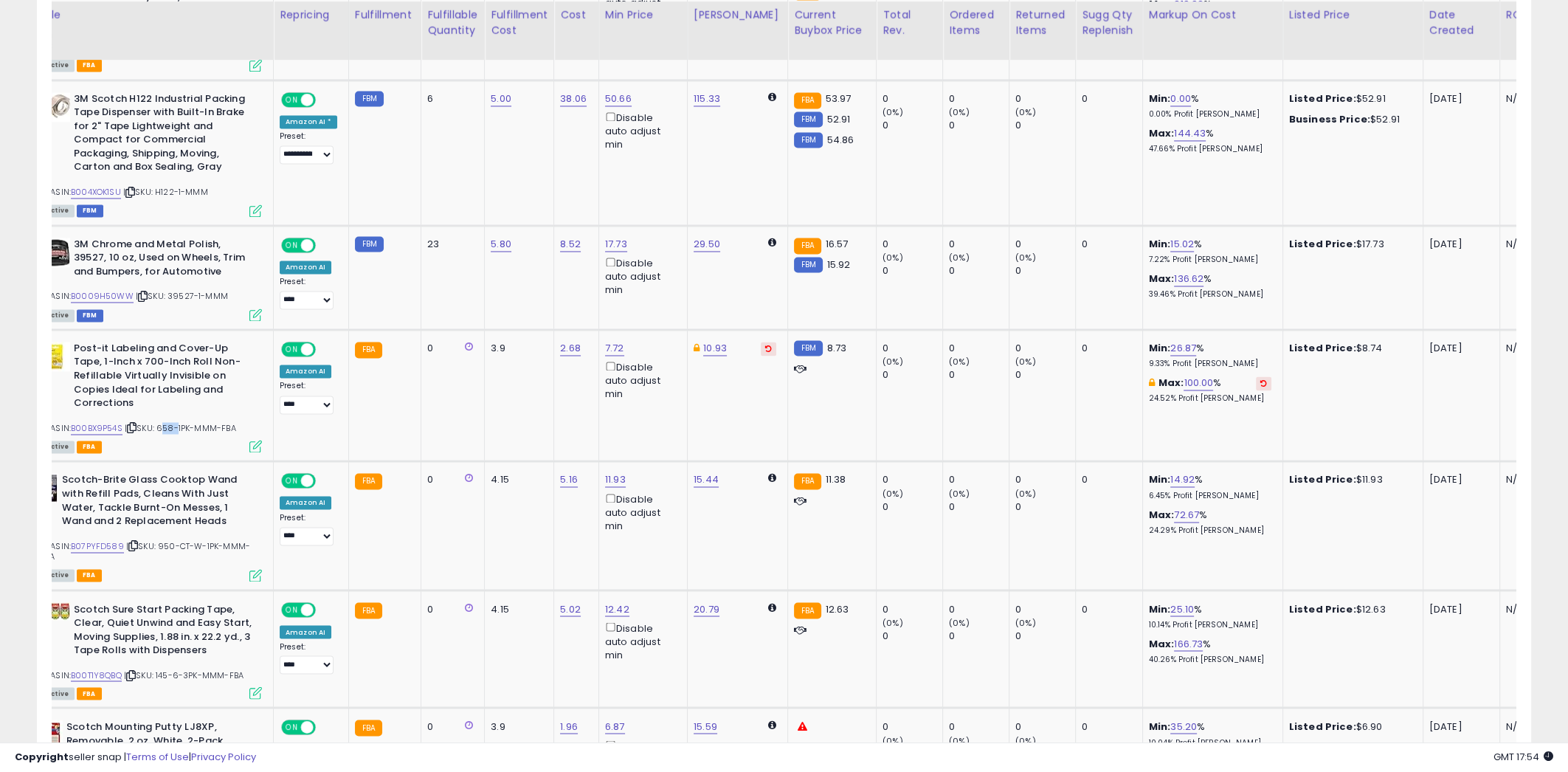
scroll to position [0, 0]
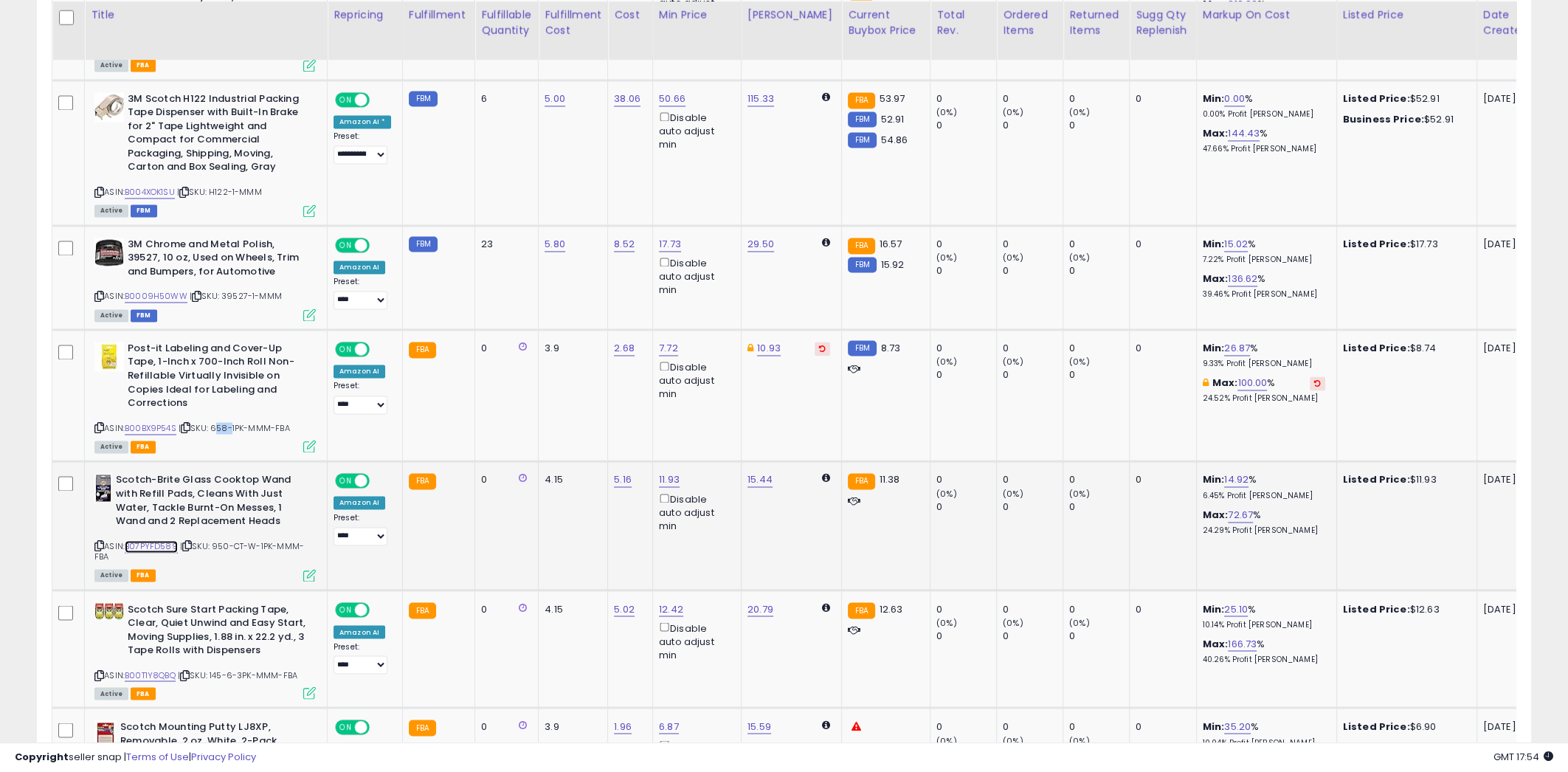
click at [153, 540] on link "B07PYFD589" at bounding box center [152, 547] width 54 height 13
click at [160, 540] on link "B07PYFD589" at bounding box center [152, 547] width 54 height 13
